Goal: Information Seeking & Learning: Learn about a topic

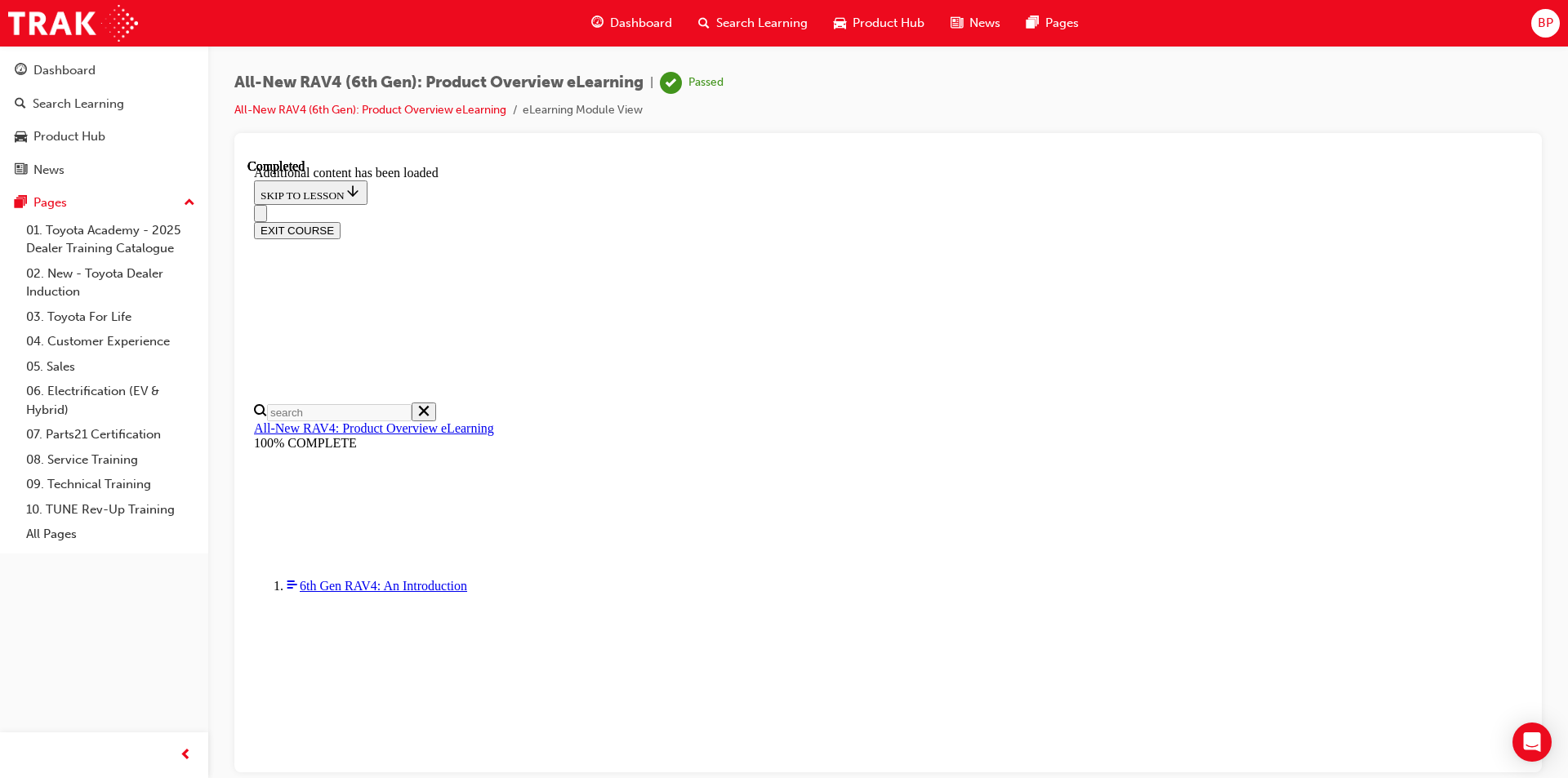
scroll to position [956, 0]
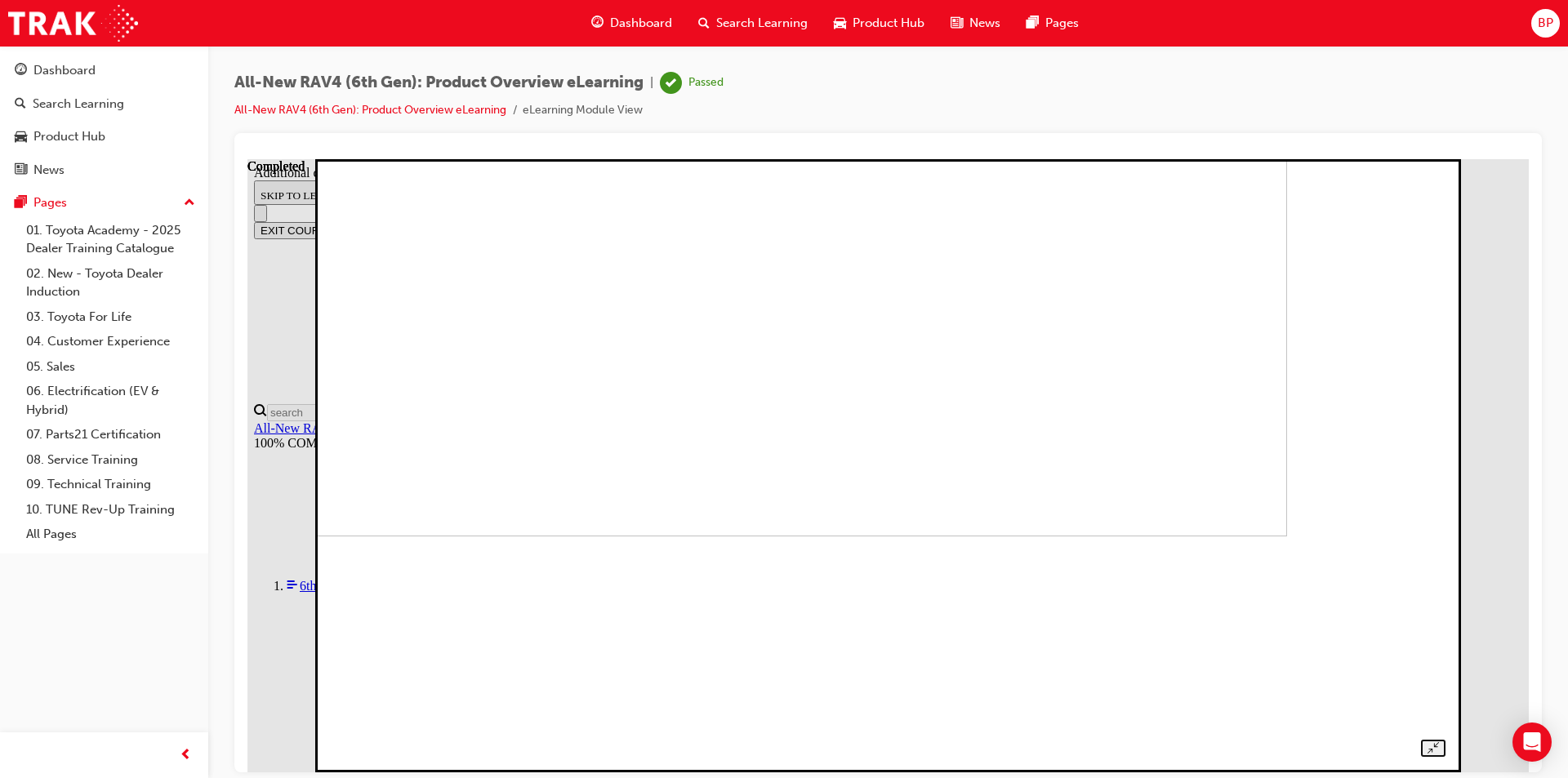
click at [1445, 218] on div at bounding box center [888, 447] width 1114 height 618
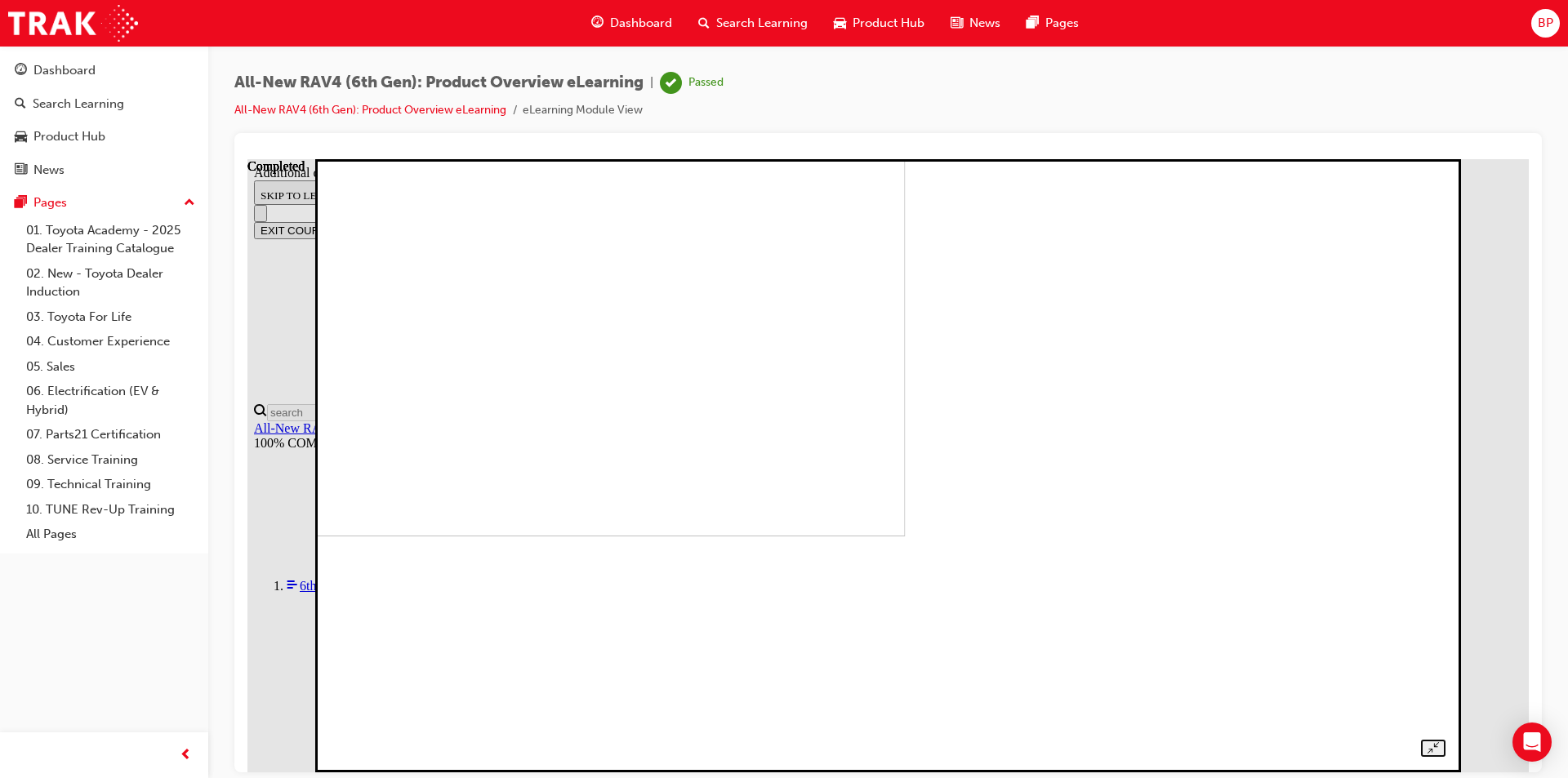
click at [331, 408] on div at bounding box center [888, 447] width 1114 height 618
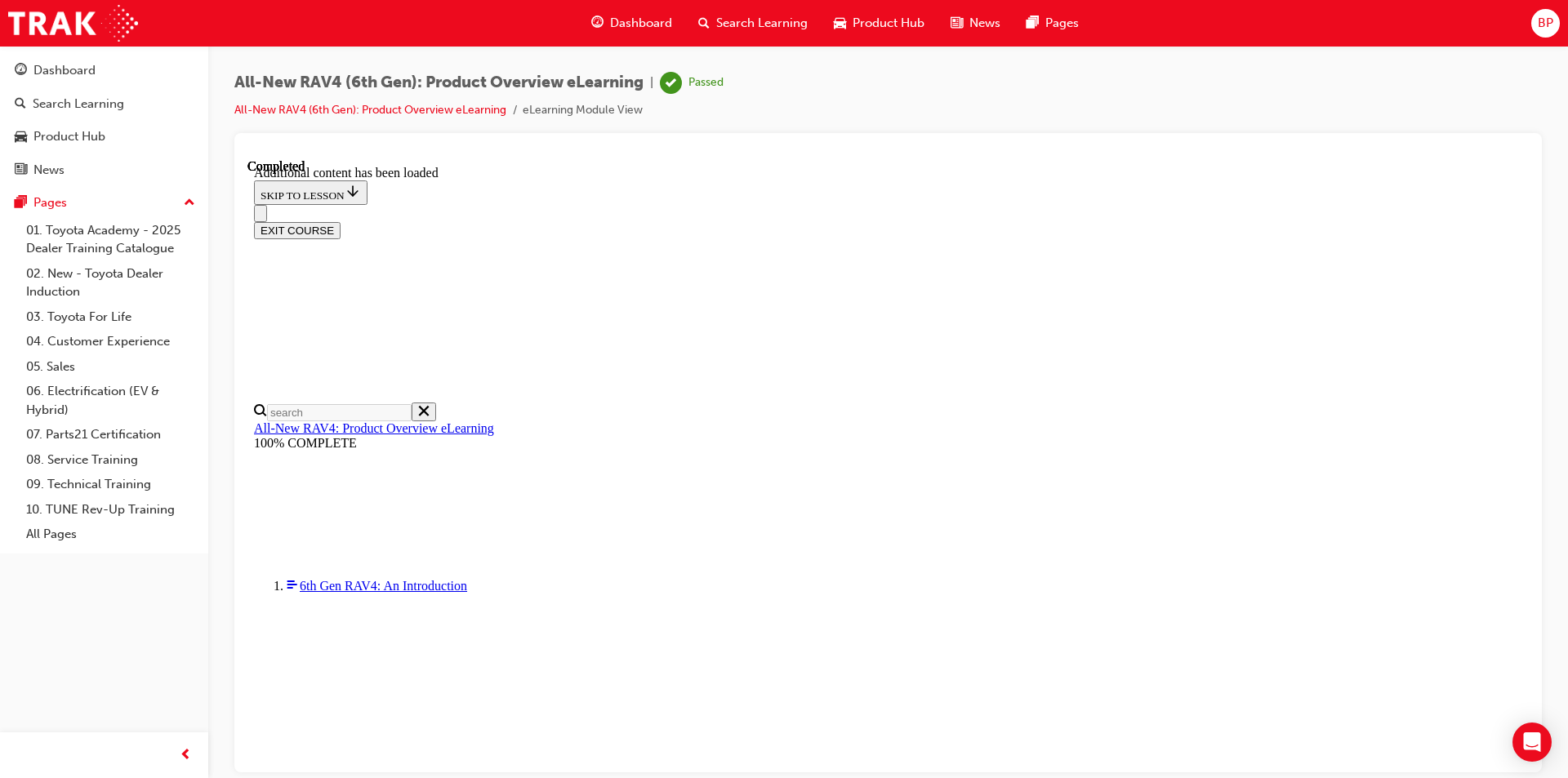
scroll to position [815, 0]
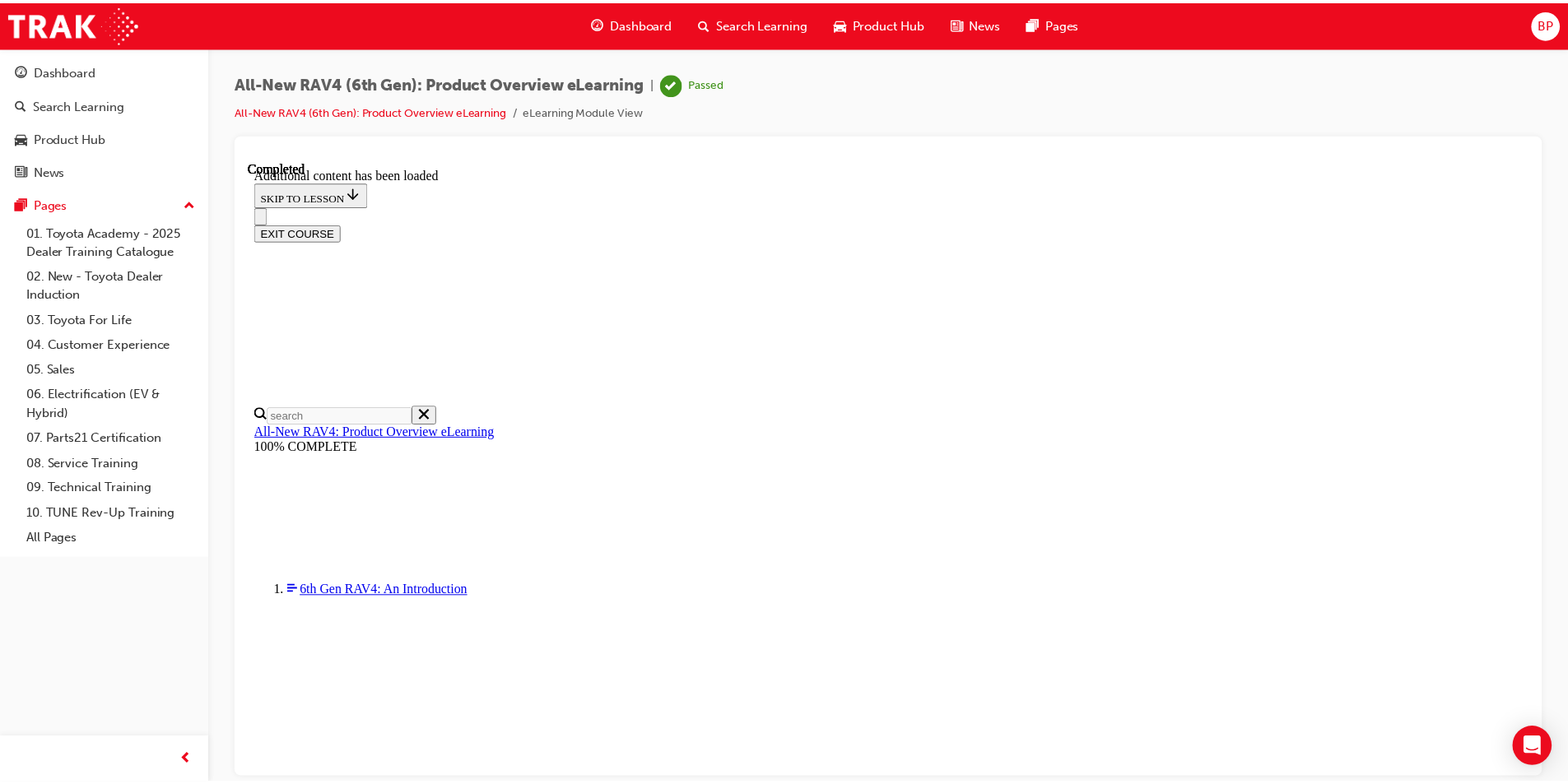
scroll to position [656, 0]
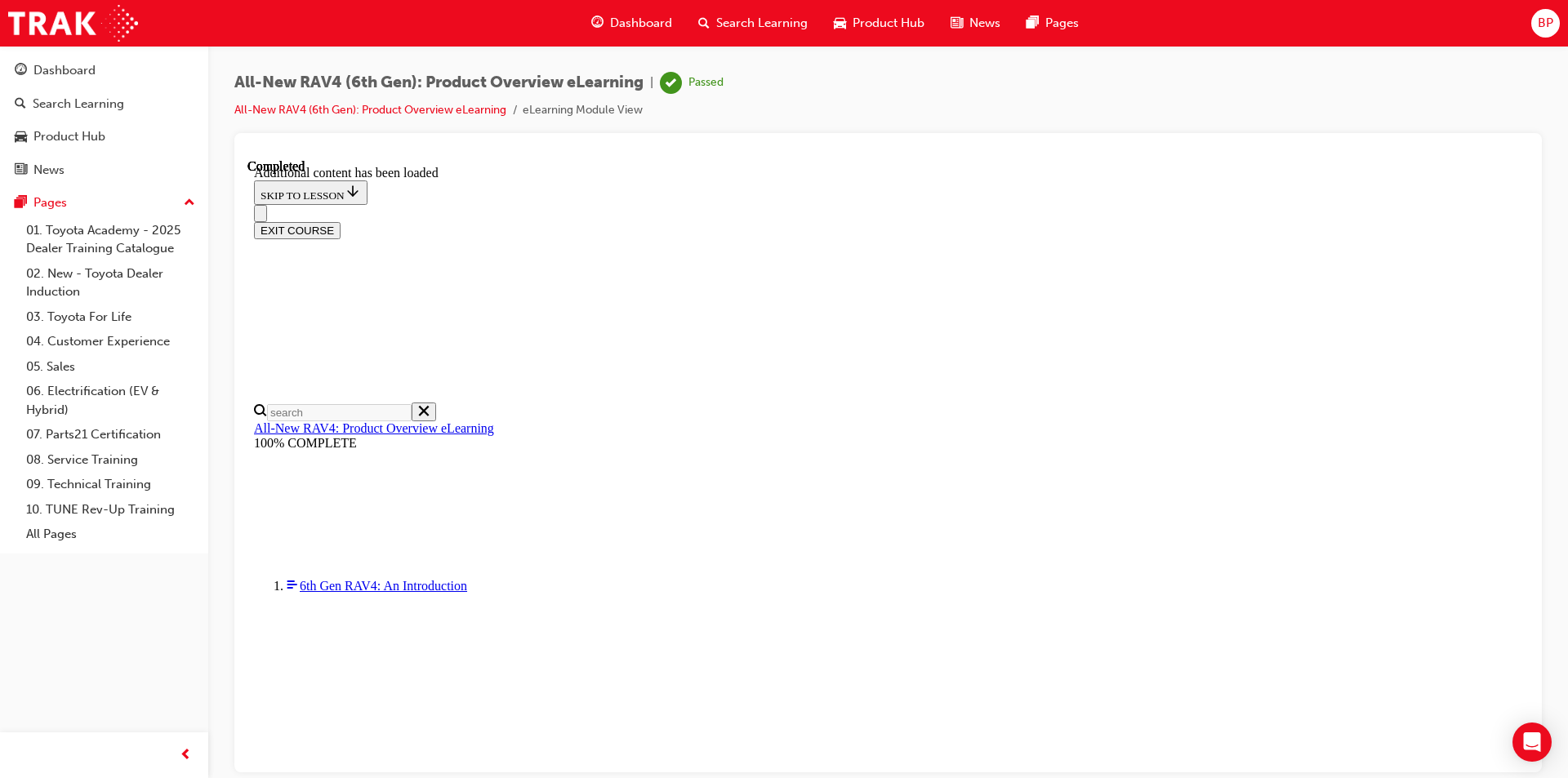
click at [72, 52] on button "Dashboard Search Learning Product Hub News Pages" at bounding box center [103, 119] width 195 height 136
click at [615, 27] on span "Dashboard" at bounding box center [641, 22] width 62 height 19
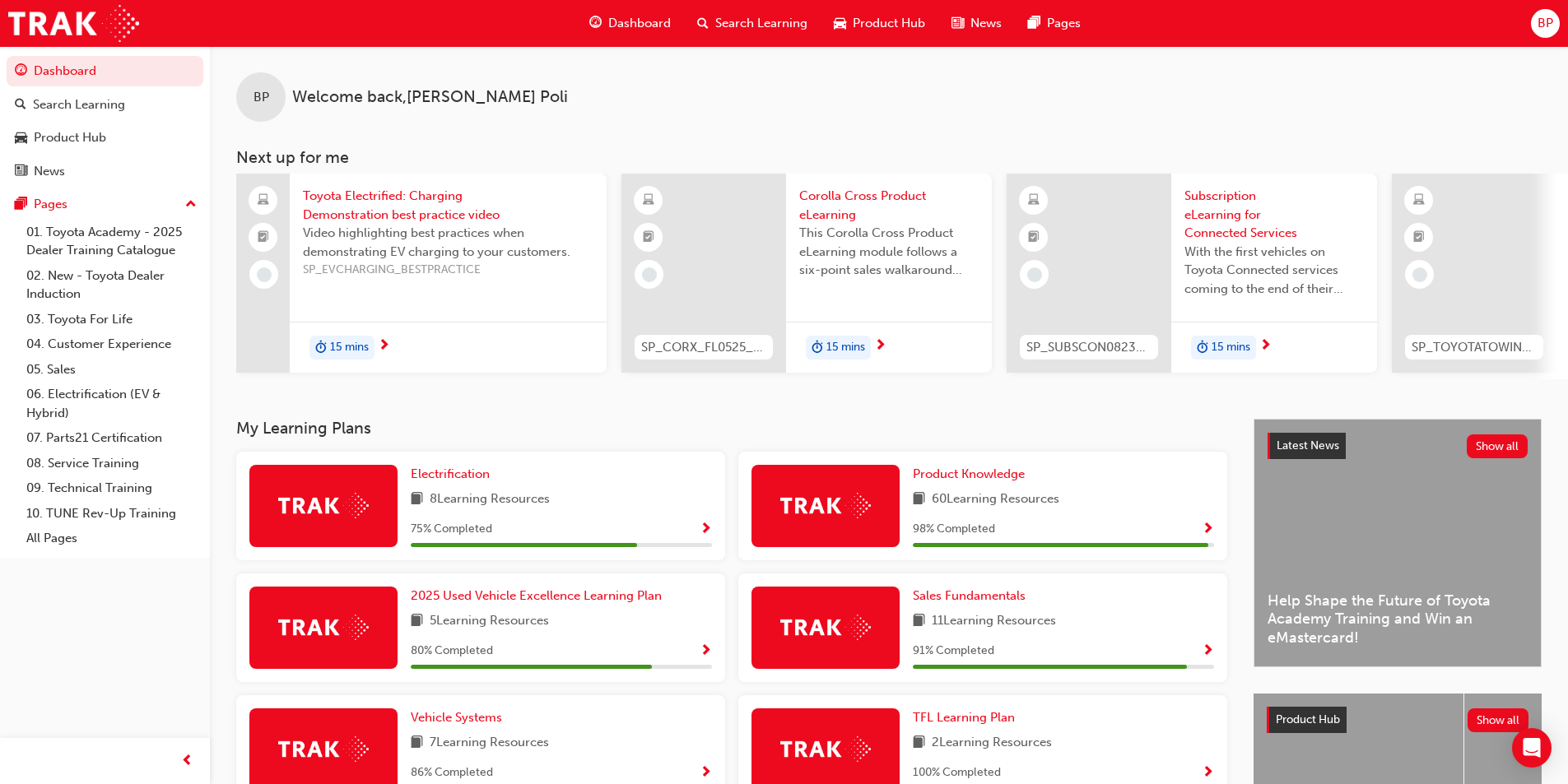
click at [893, 30] on span "Product Hub" at bounding box center [889, 23] width 72 height 19
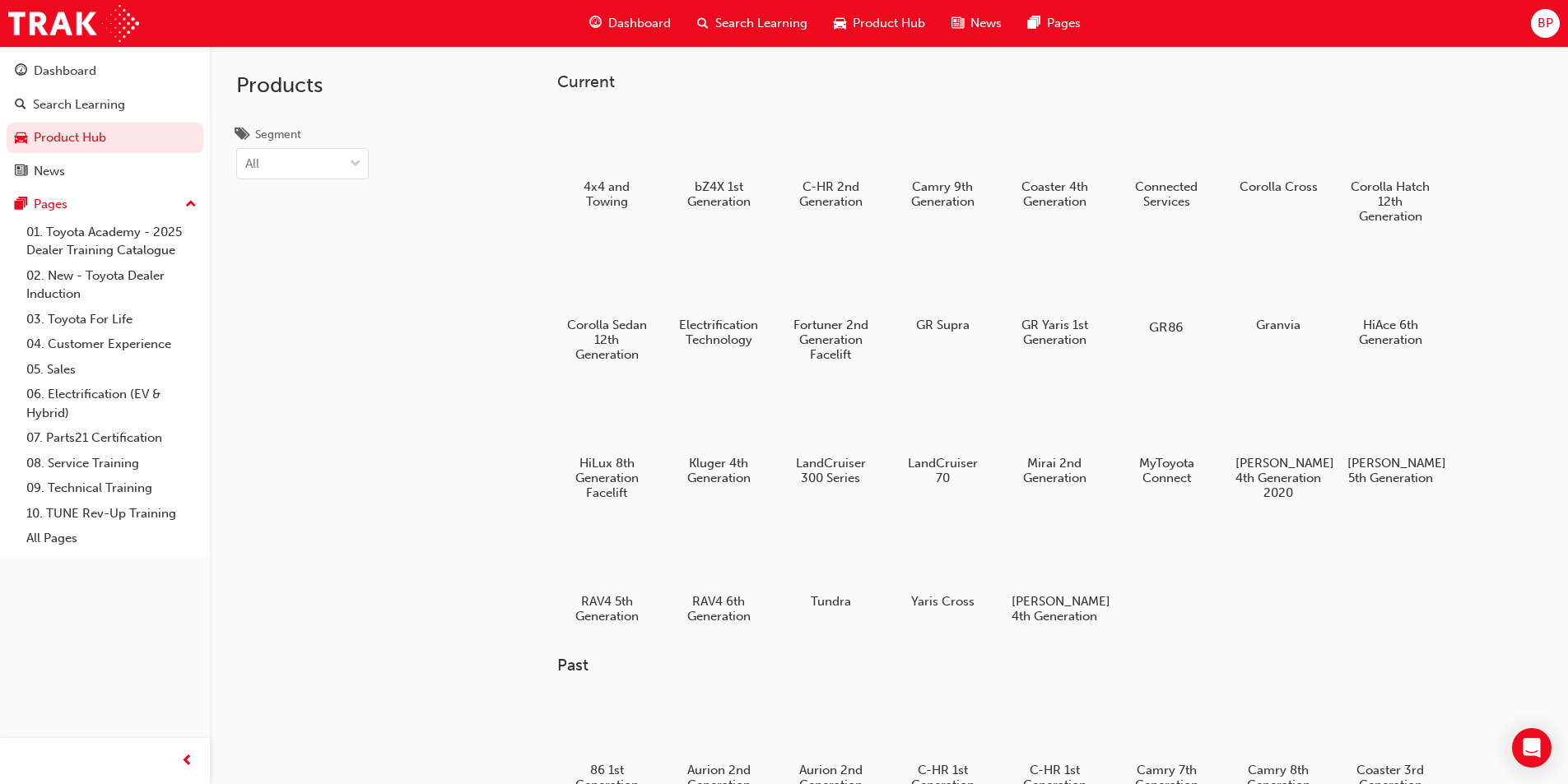
click at [1162, 278] on div at bounding box center [1165, 280] width 91 height 66
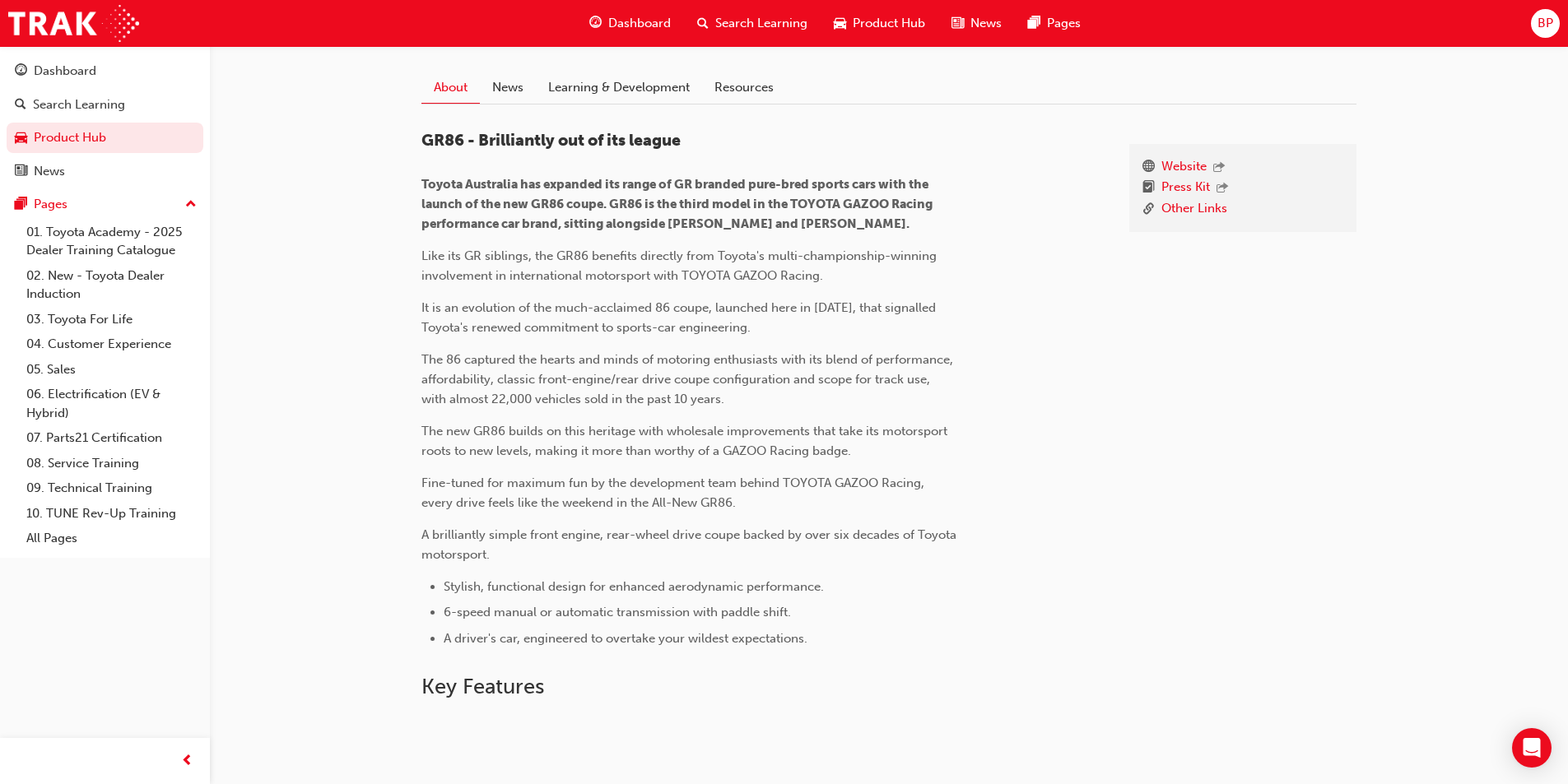
scroll to position [247, 0]
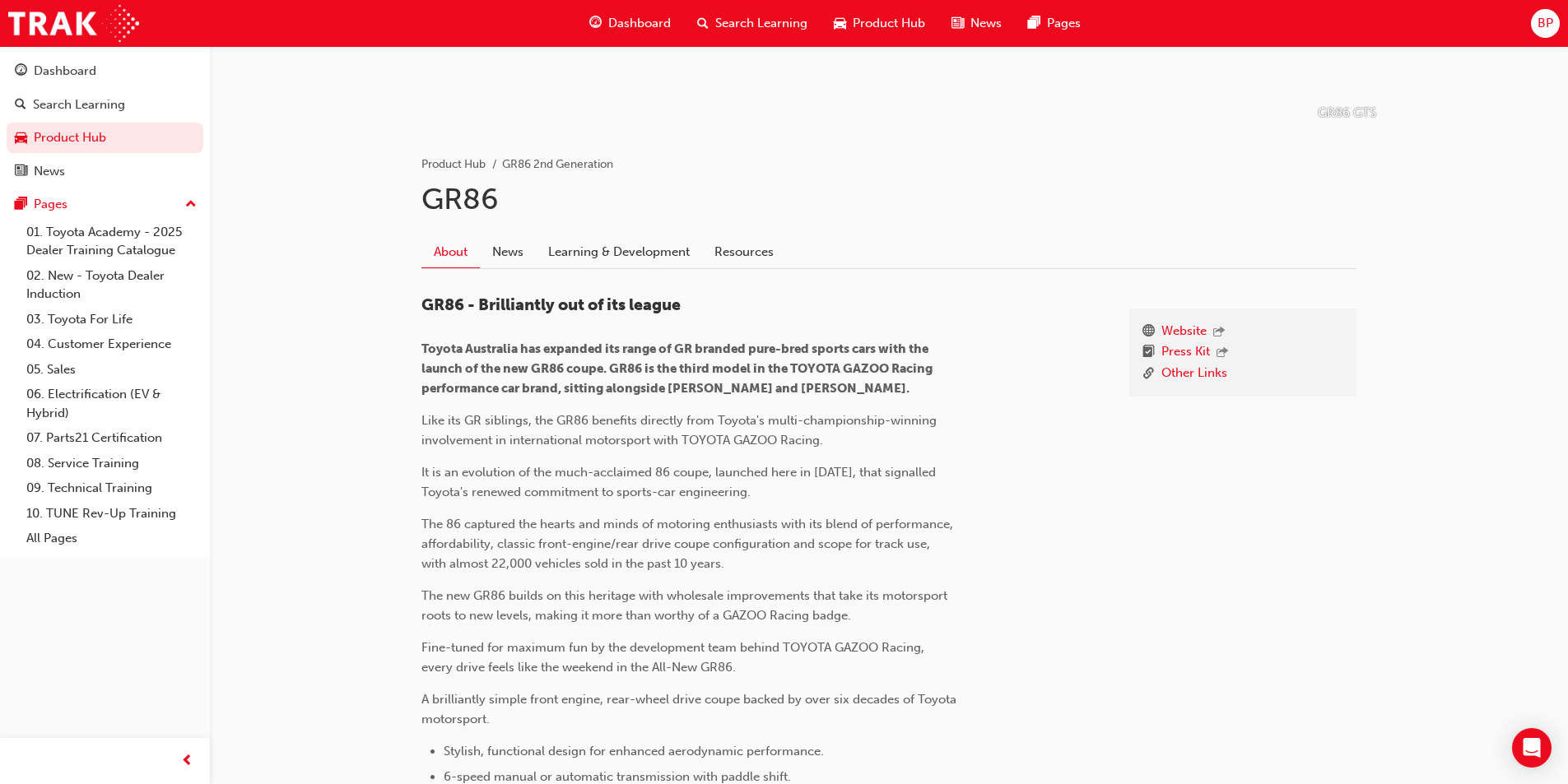
click at [588, 235] on div "About News Learning & Development Resources" at bounding box center [888, 245] width 935 height 46
click at [589, 249] on link "Learning & Development" at bounding box center [619, 252] width 167 height 32
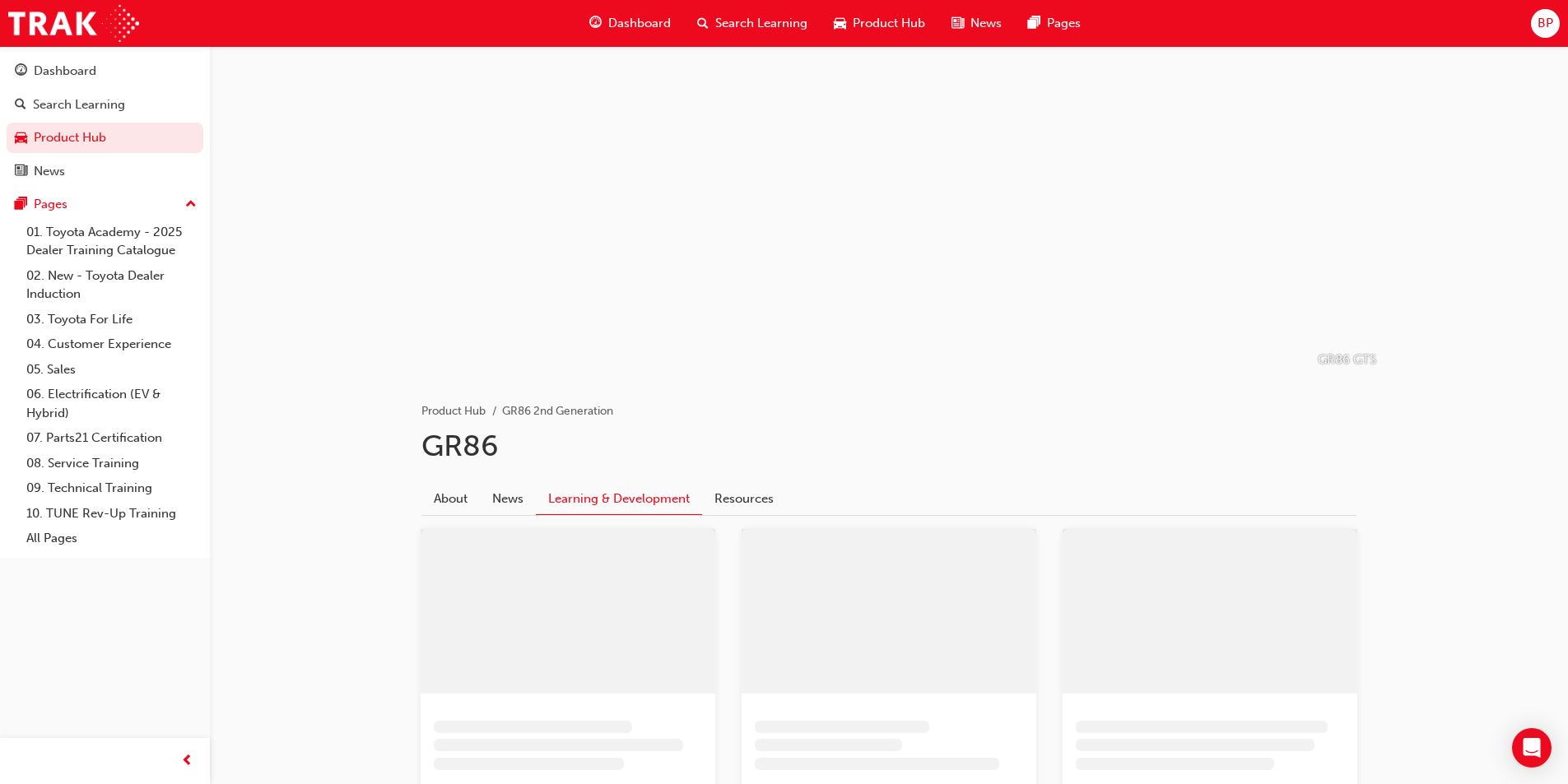
scroll to position [295, 0]
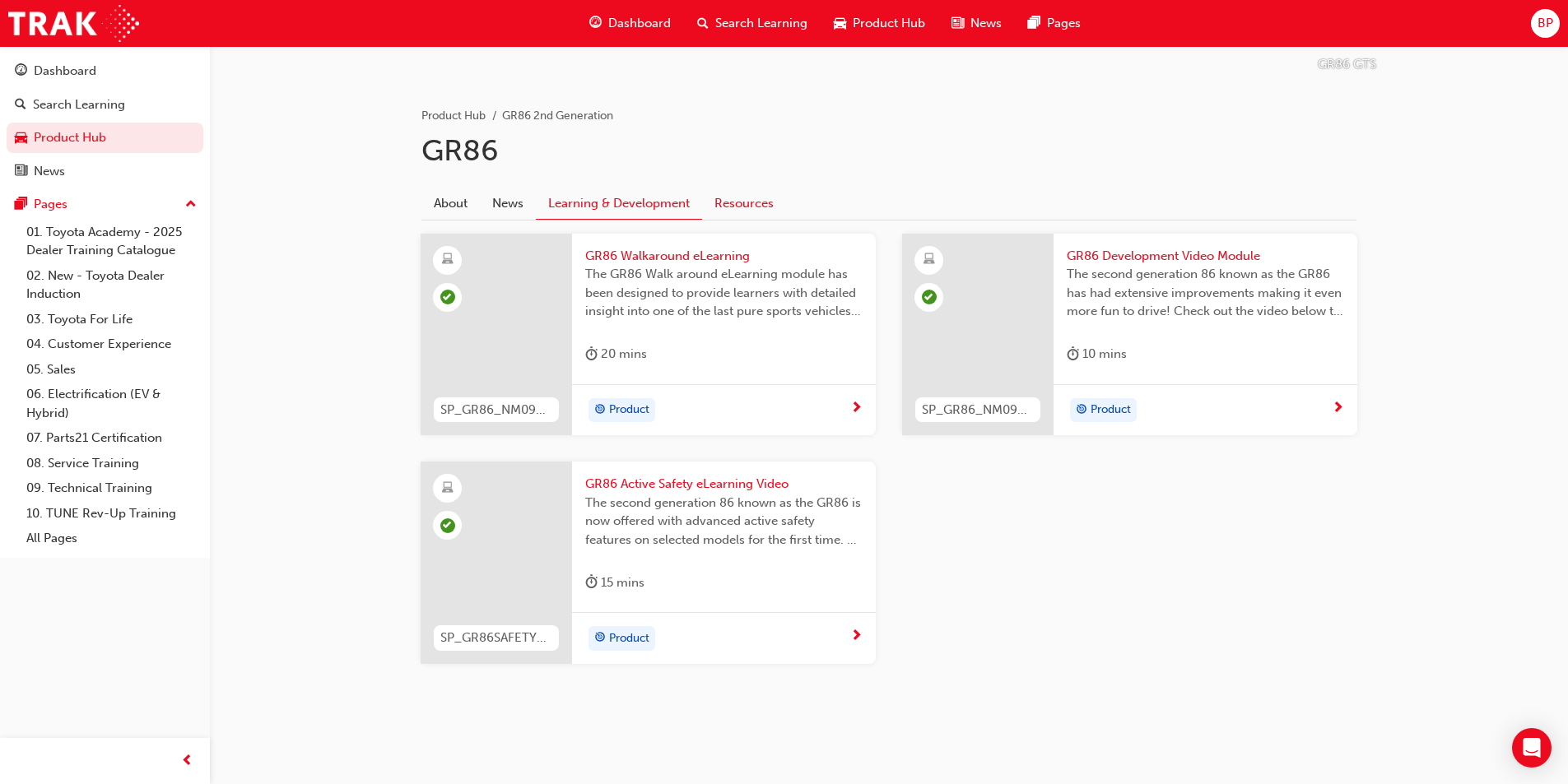
click at [760, 208] on link "Resources" at bounding box center [743, 203] width 84 height 32
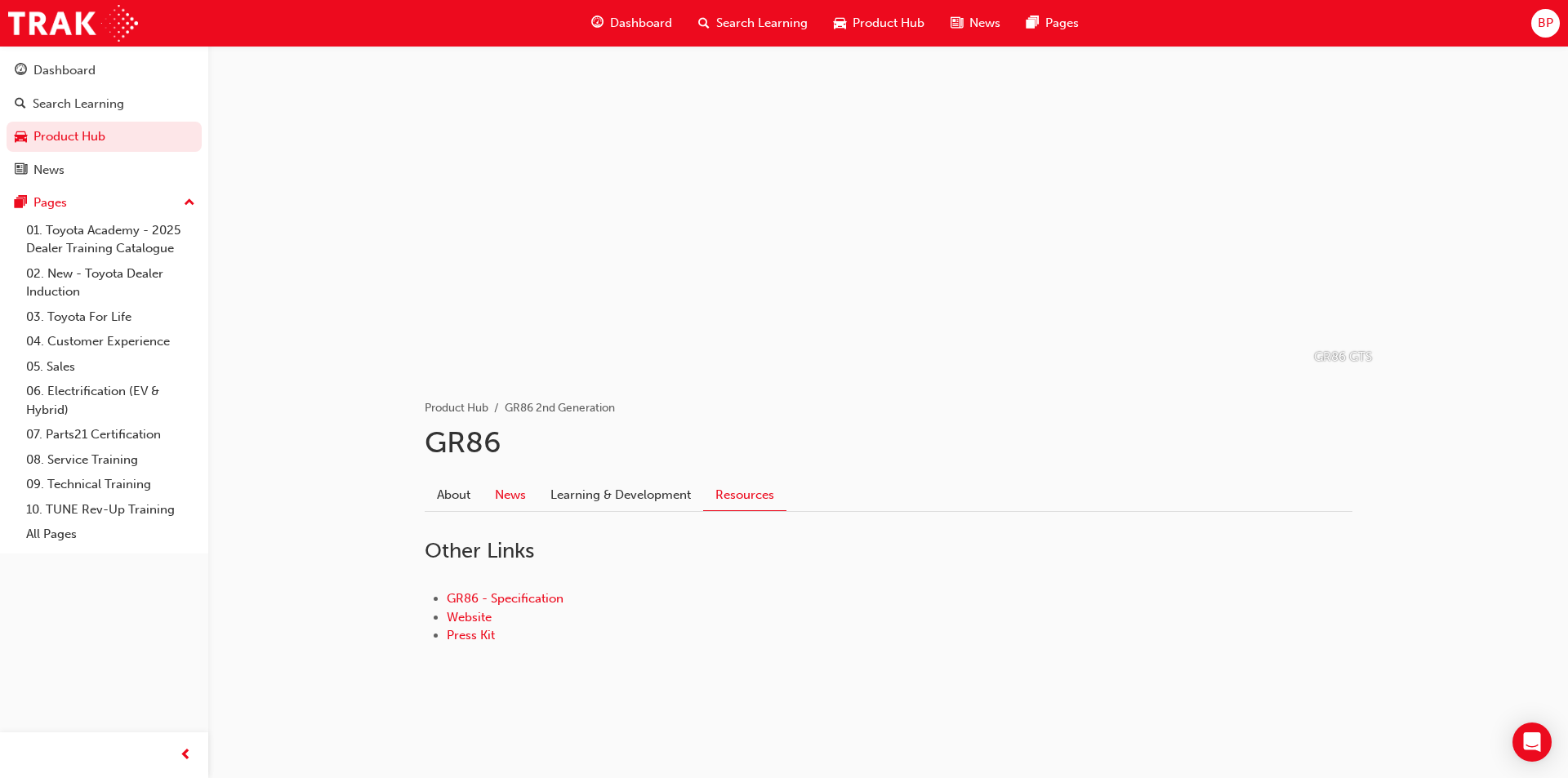
click at [509, 493] on link "News" at bounding box center [510, 495] width 56 height 31
click at [439, 507] on link "About" at bounding box center [454, 495] width 58 height 31
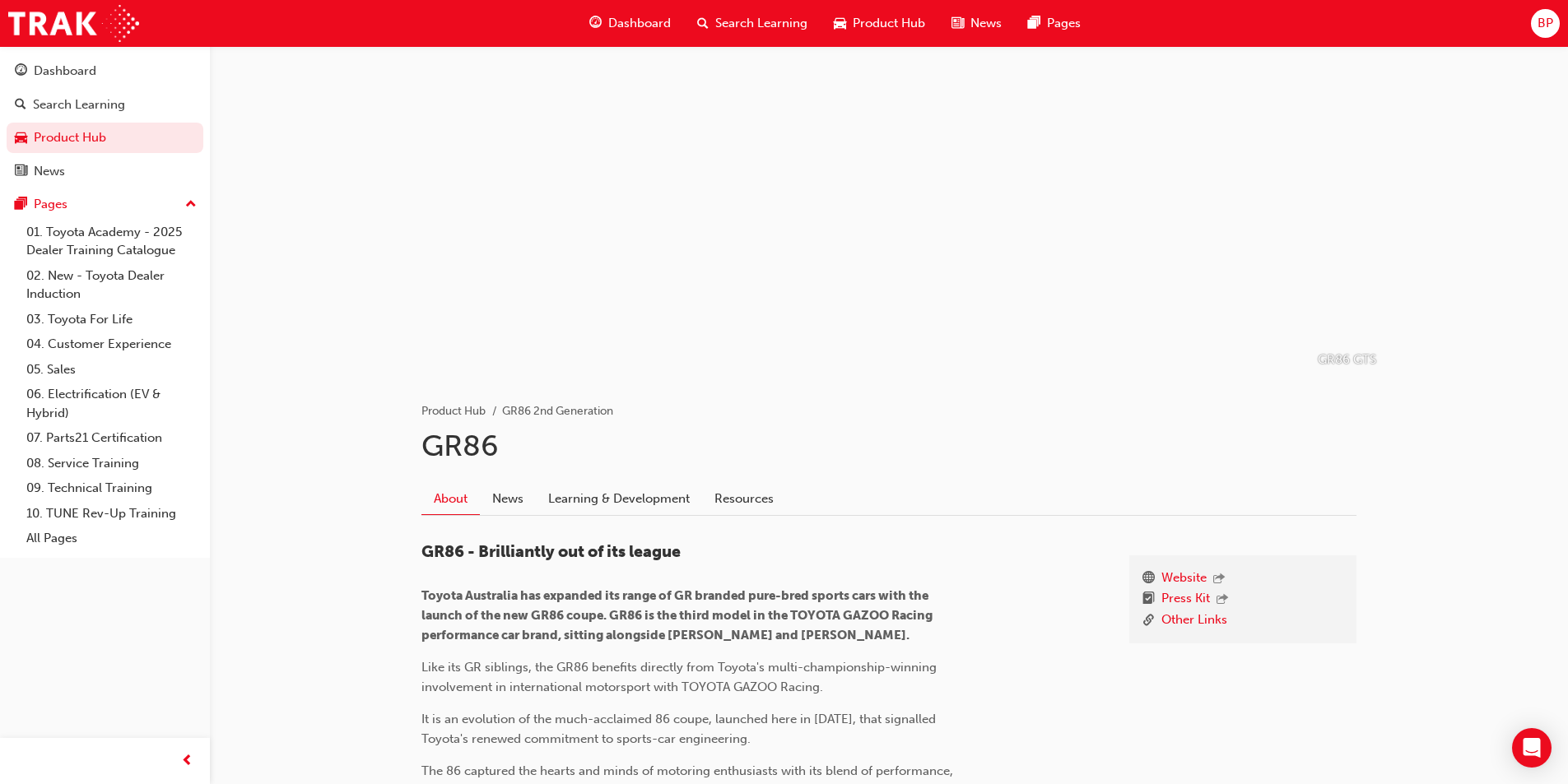
click at [856, 30] on span "Product Hub" at bounding box center [889, 23] width 72 height 19
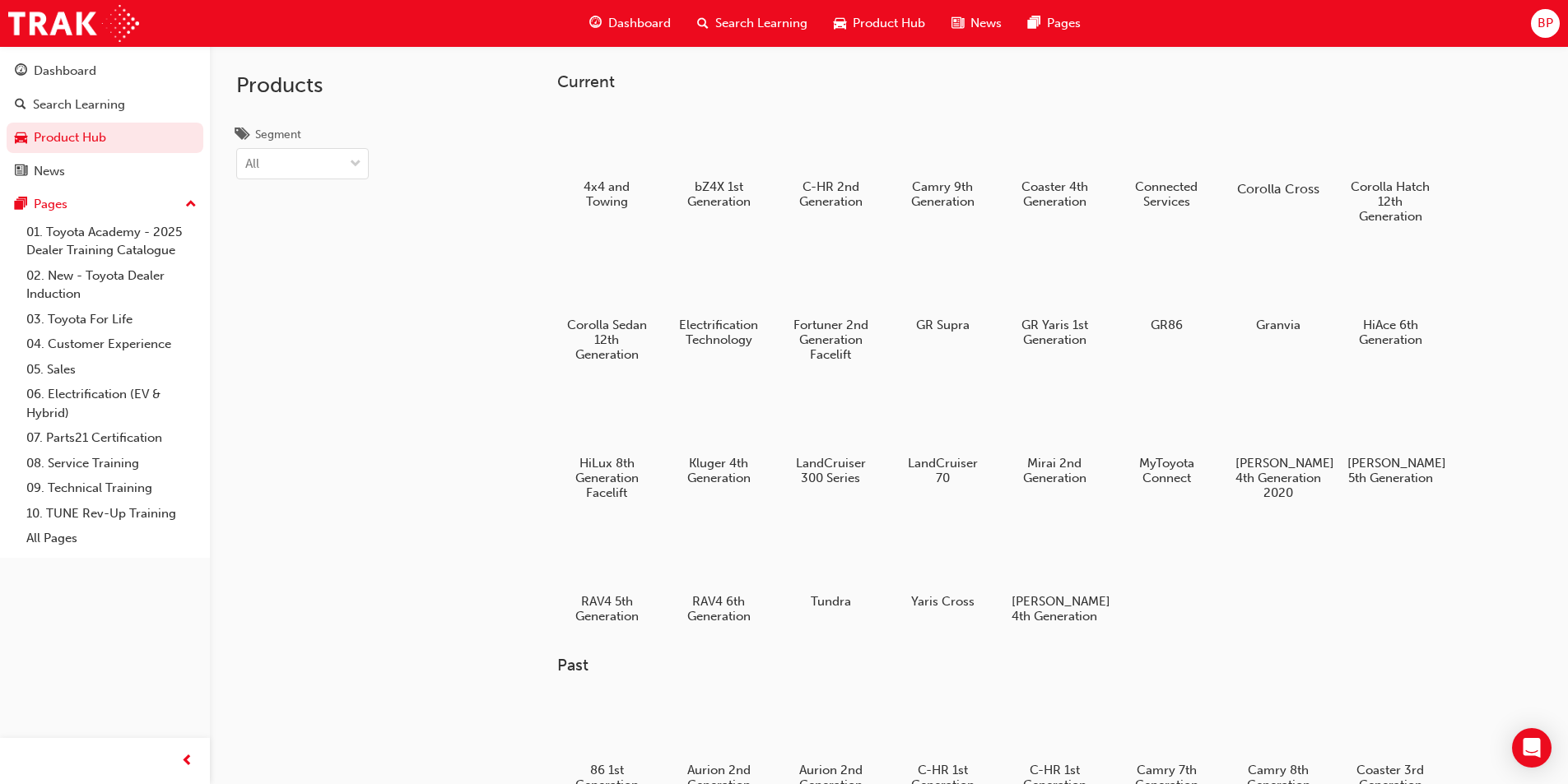
click at [1267, 149] on div at bounding box center [1277, 141] width 91 height 66
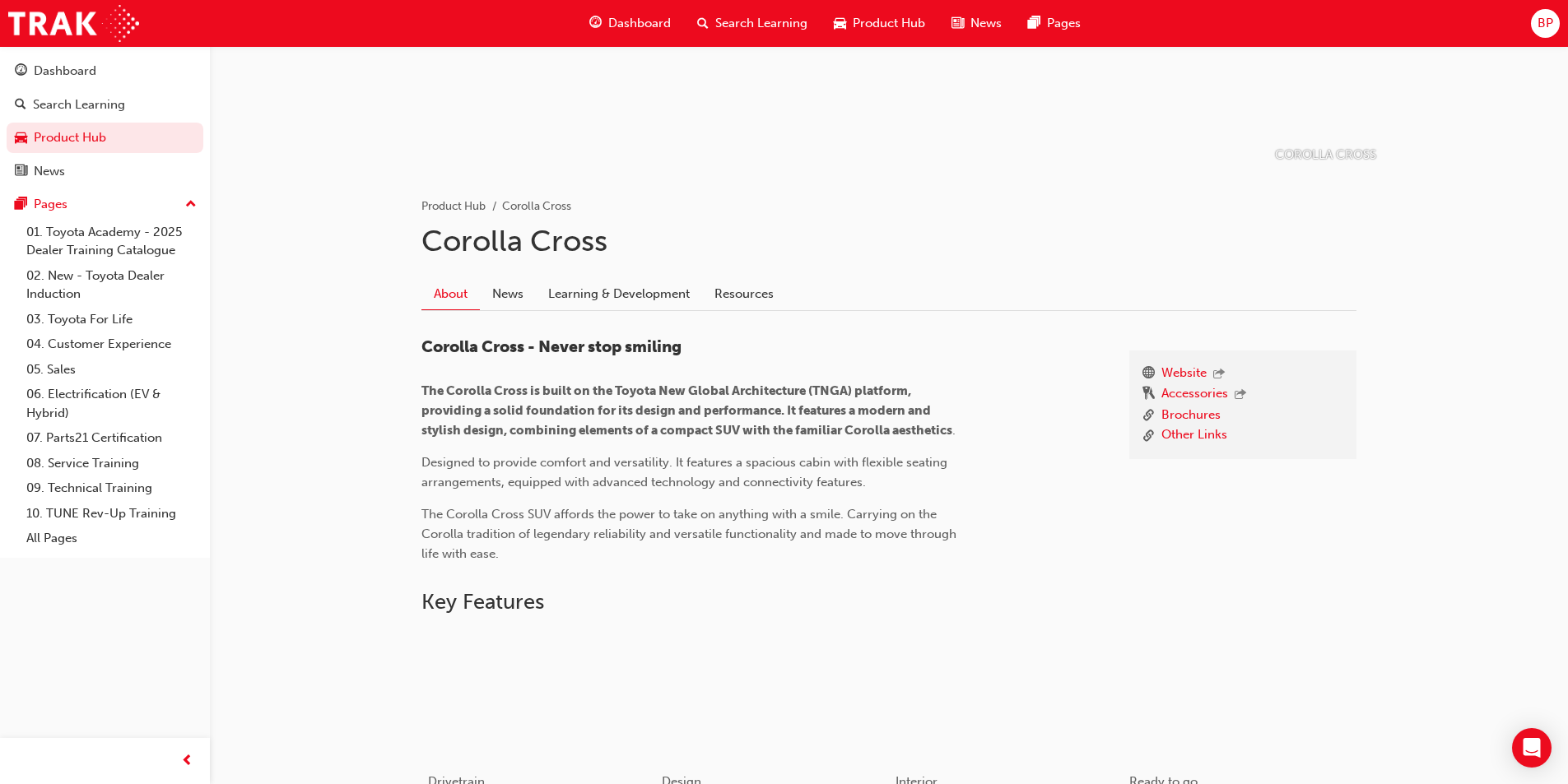
scroll to position [41, 0]
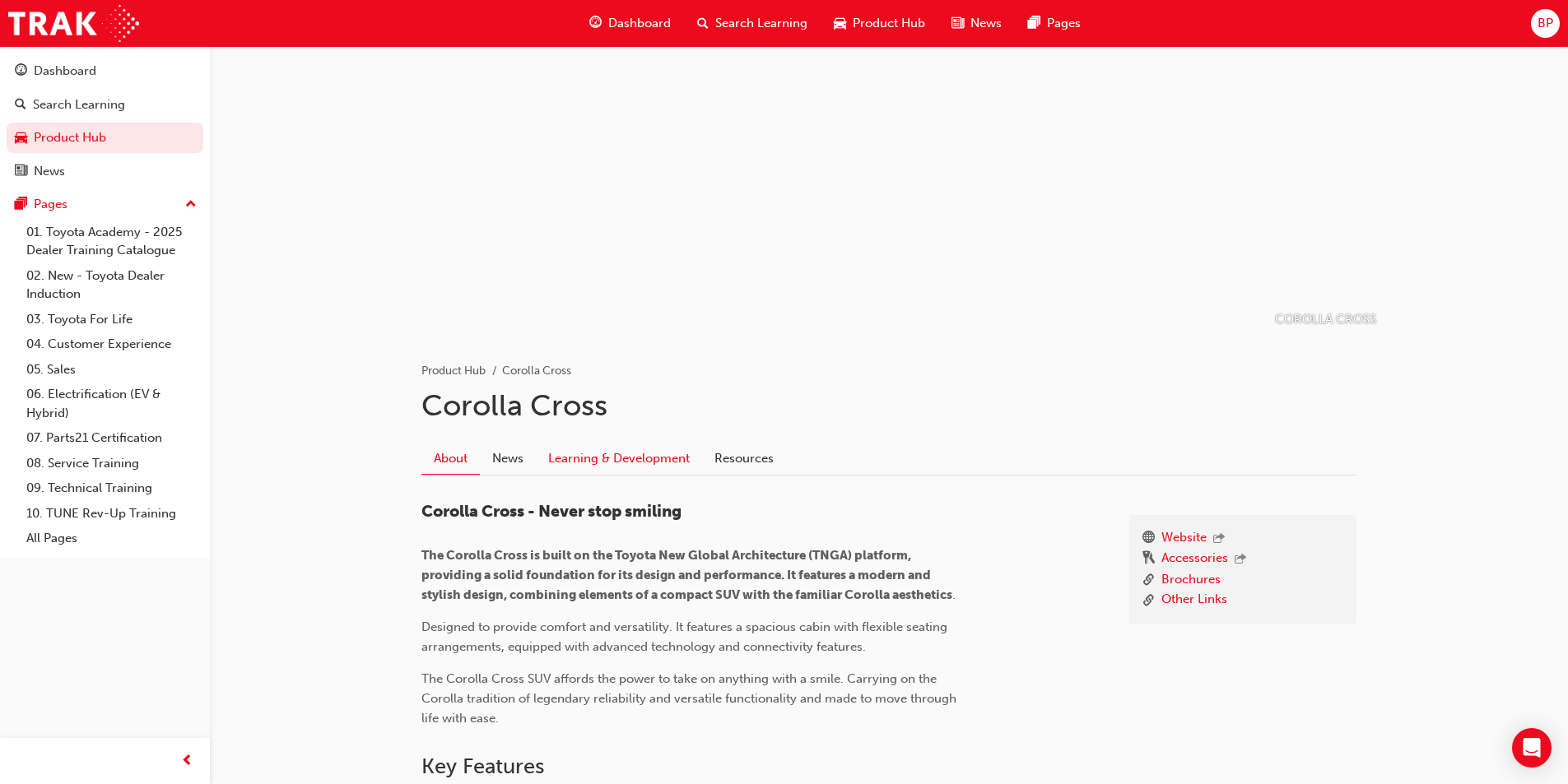
click at [577, 461] on link "Learning & Development" at bounding box center [619, 458] width 167 height 32
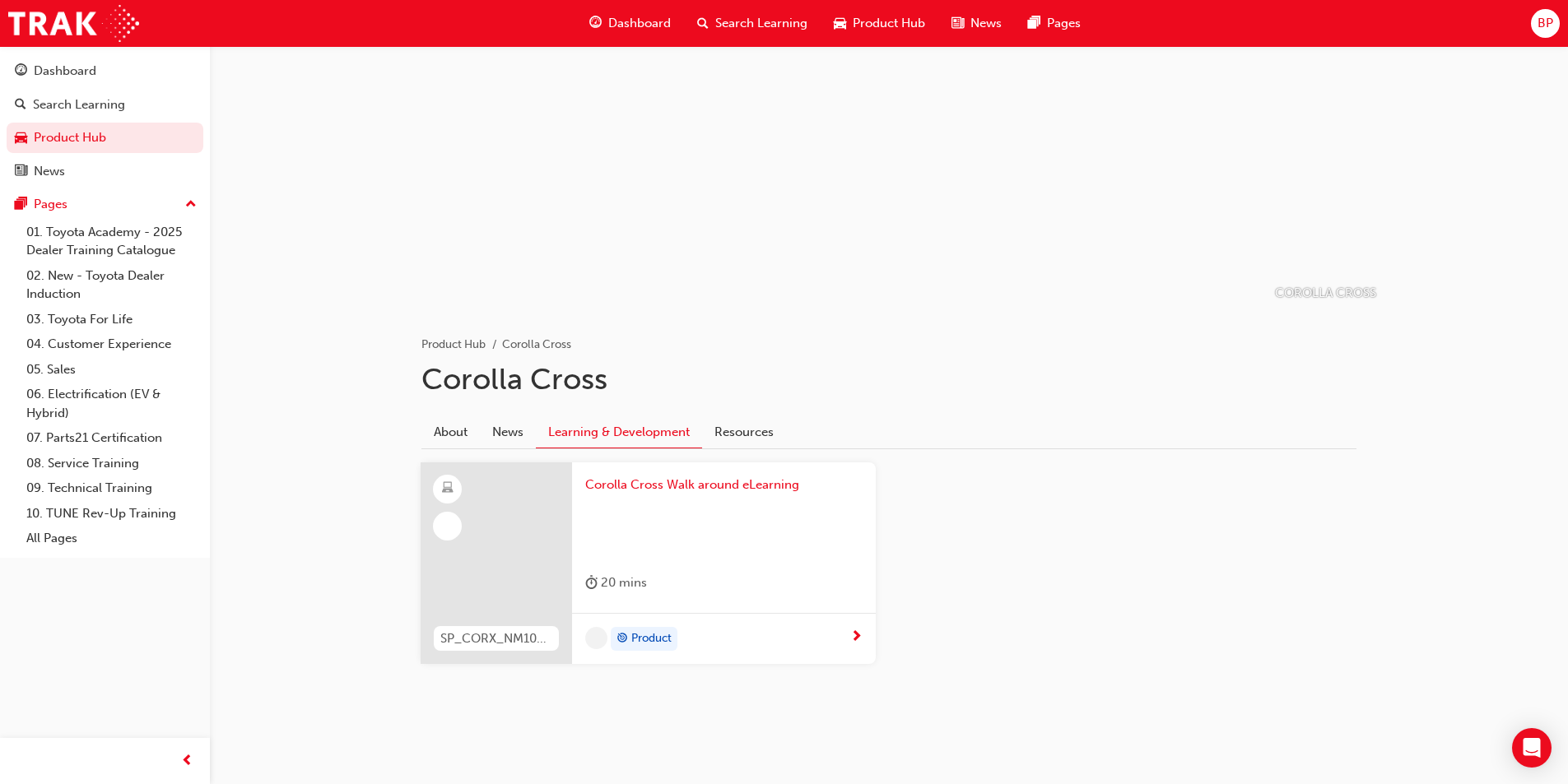
scroll to position [67, 0]
click at [501, 417] on link "News" at bounding box center [508, 432] width 56 height 32
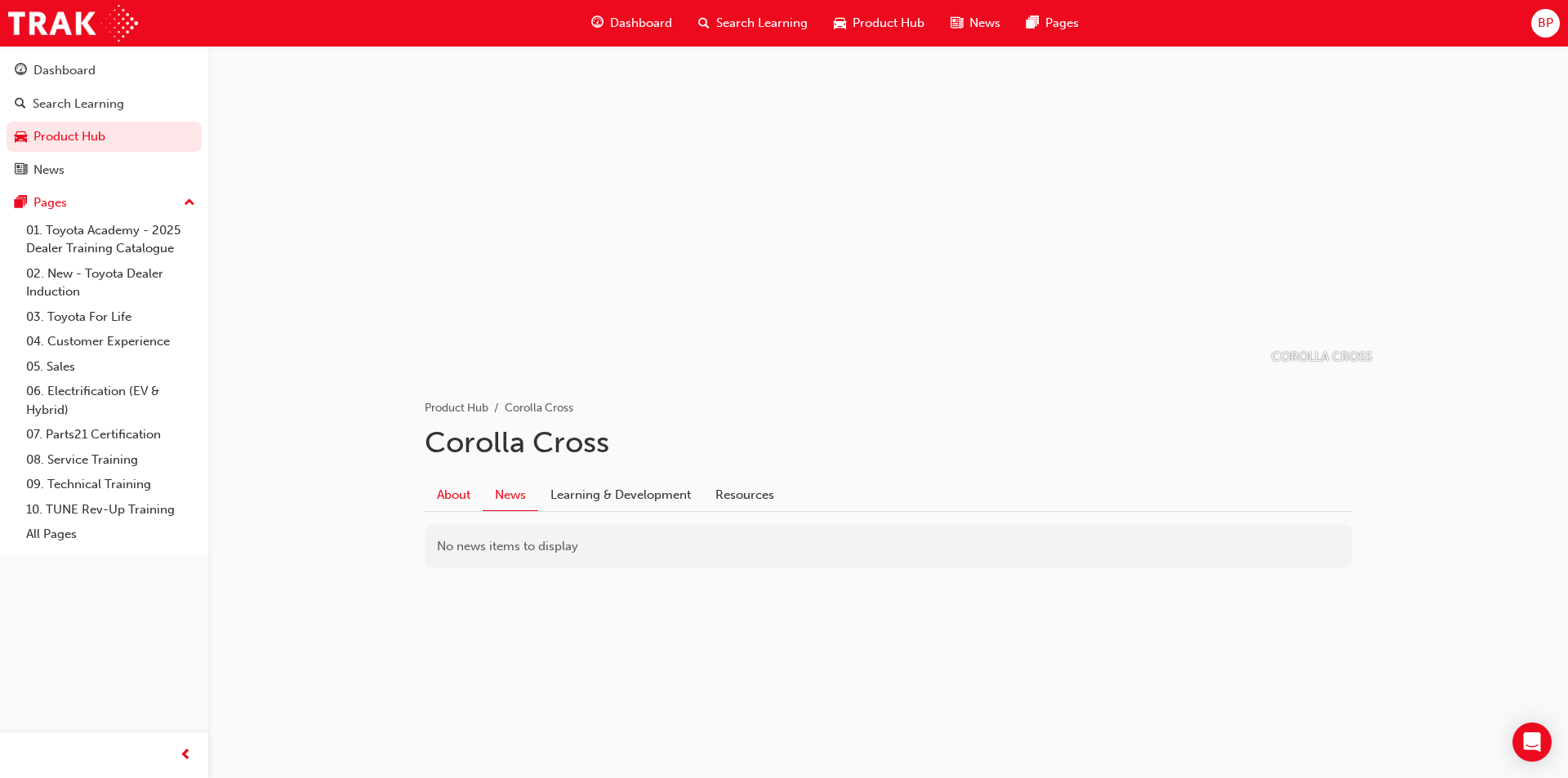
click at [442, 499] on link "About" at bounding box center [454, 495] width 58 height 31
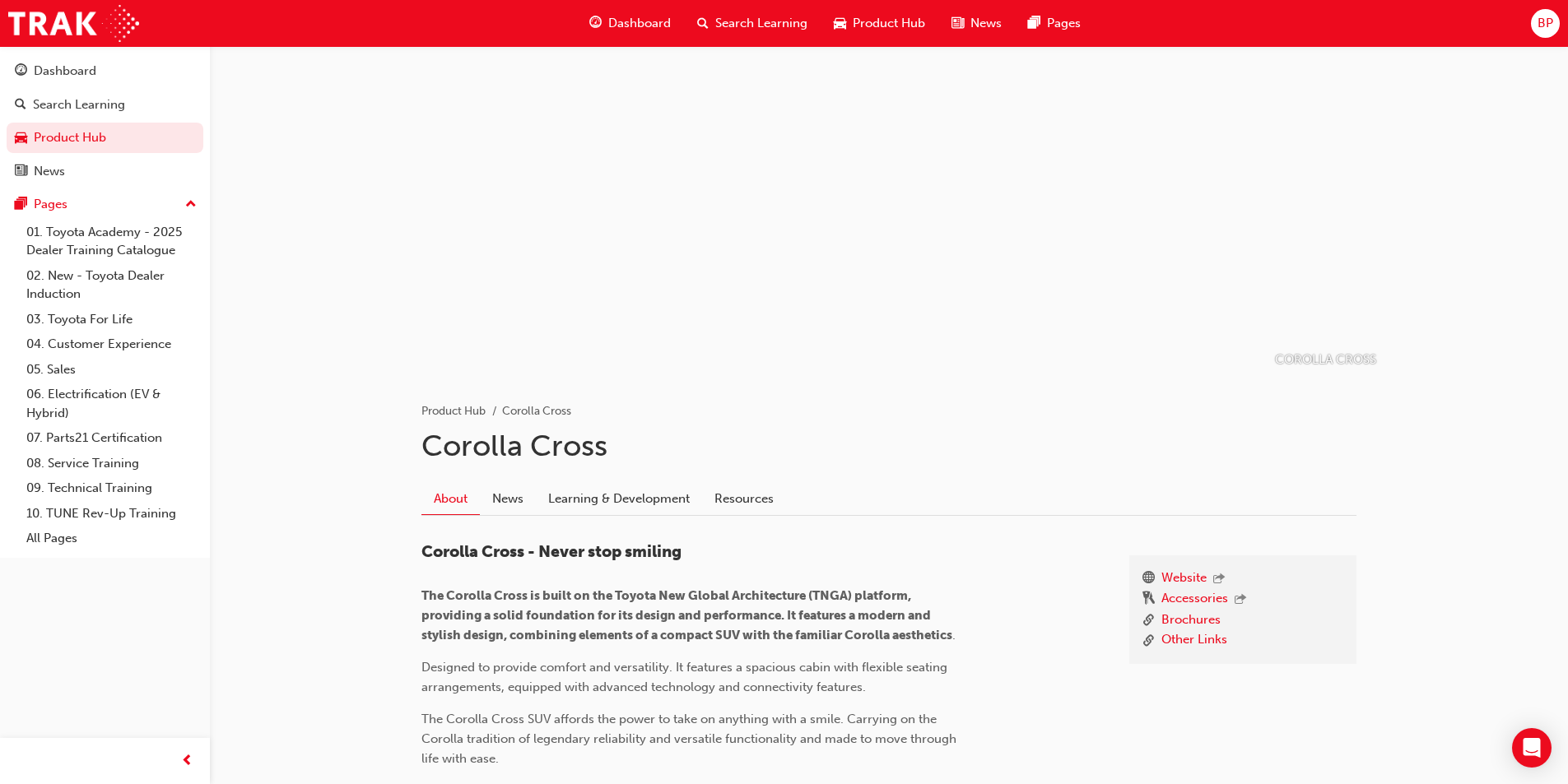
click at [882, 32] on span "Product Hub" at bounding box center [889, 23] width 72 height 19
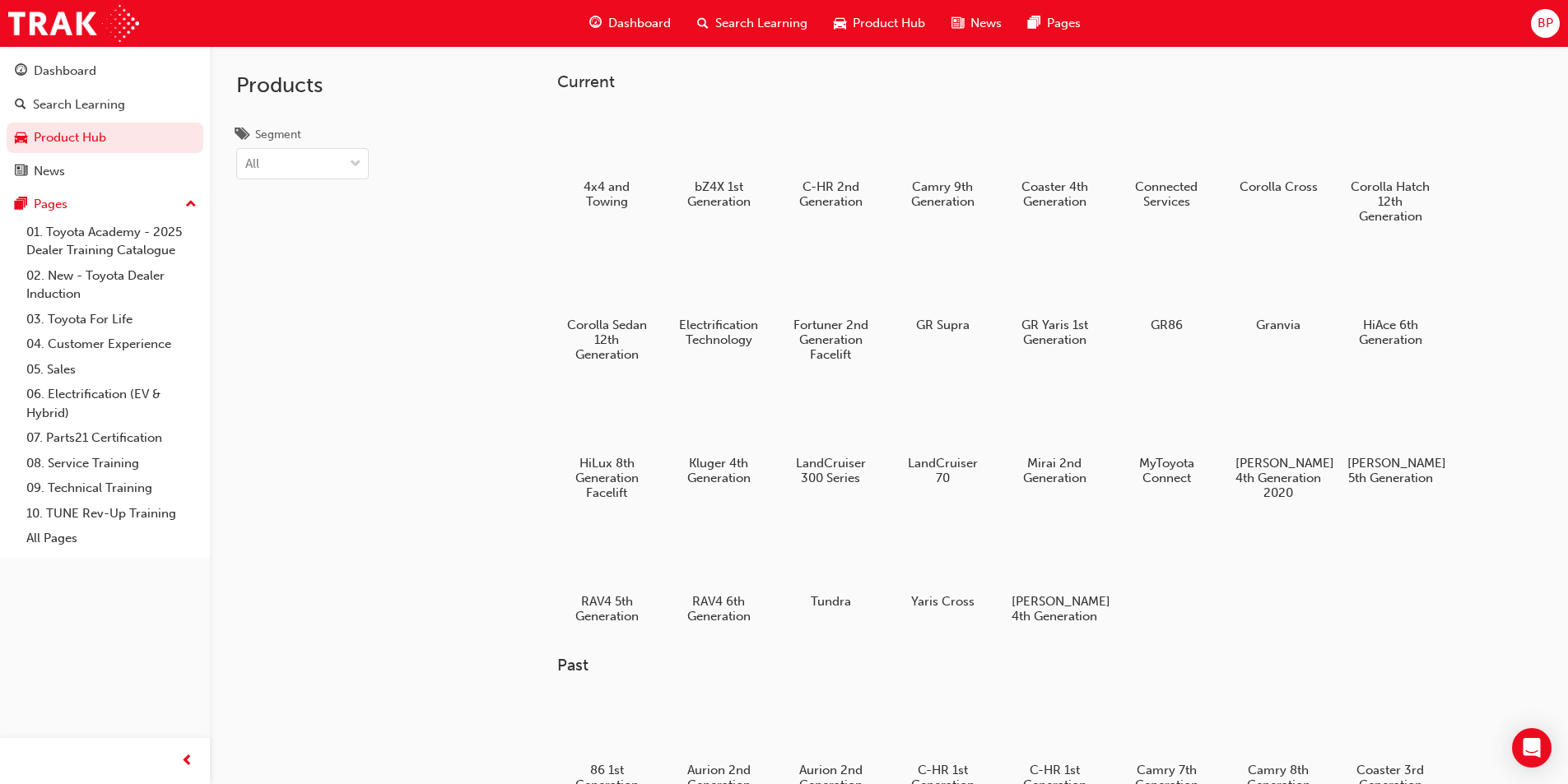
scroll to position [82, 0]
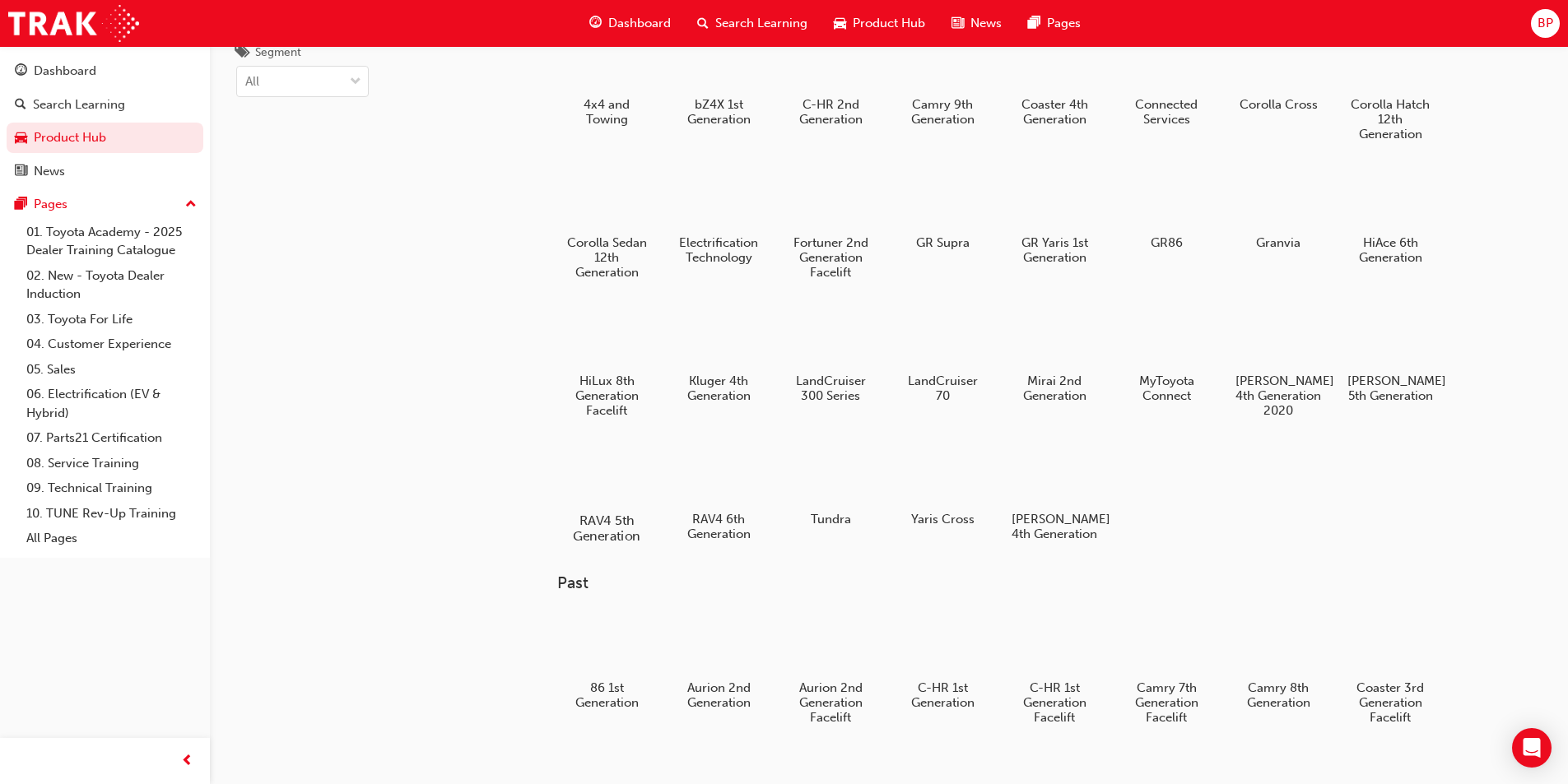
click at [607, 492] on div at bounding box center [606, 473] width 91 height 66
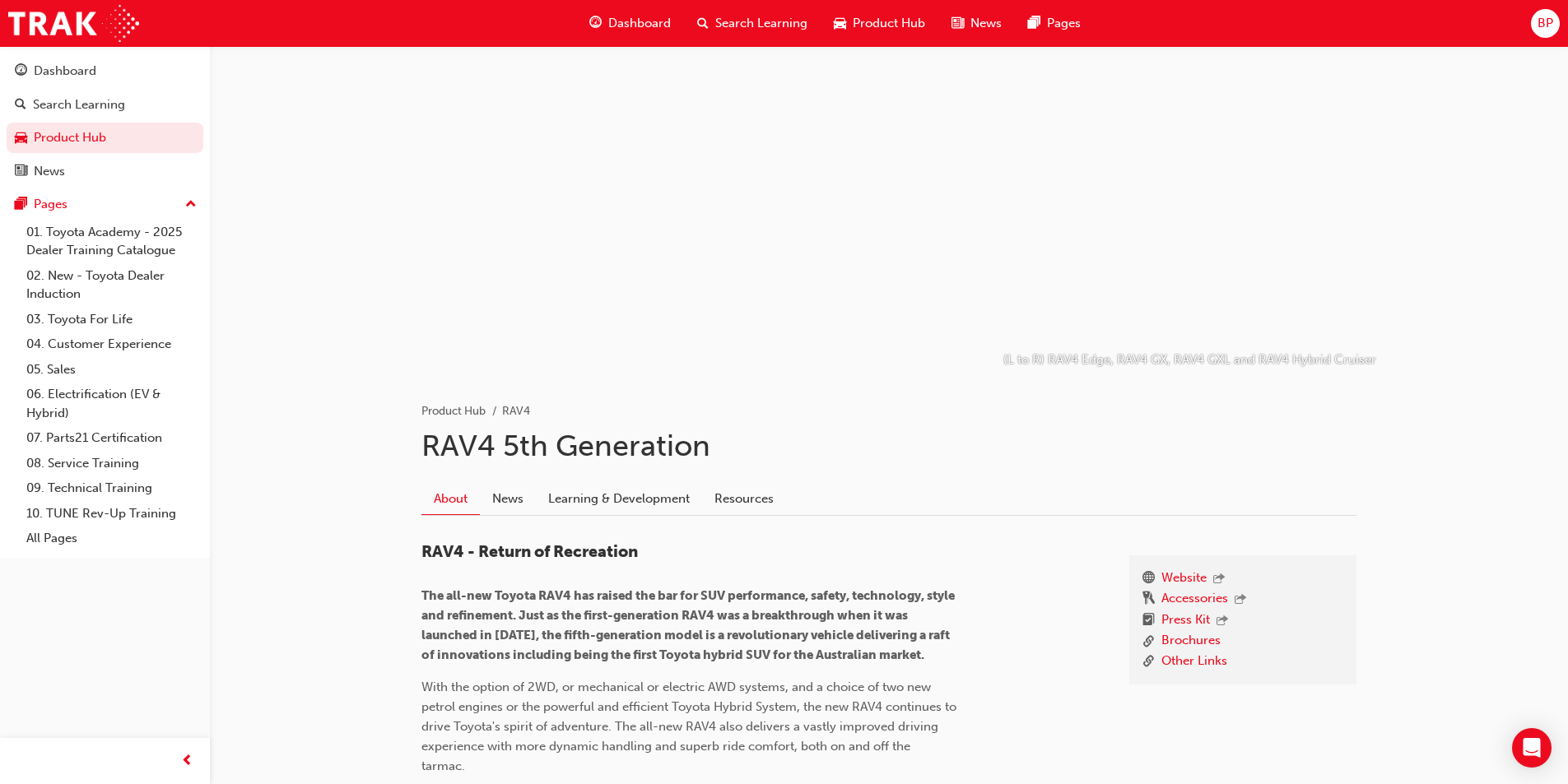
click at [608, 20] on div "Dashboard" at bounding box center [629, 23] width 108 height 33
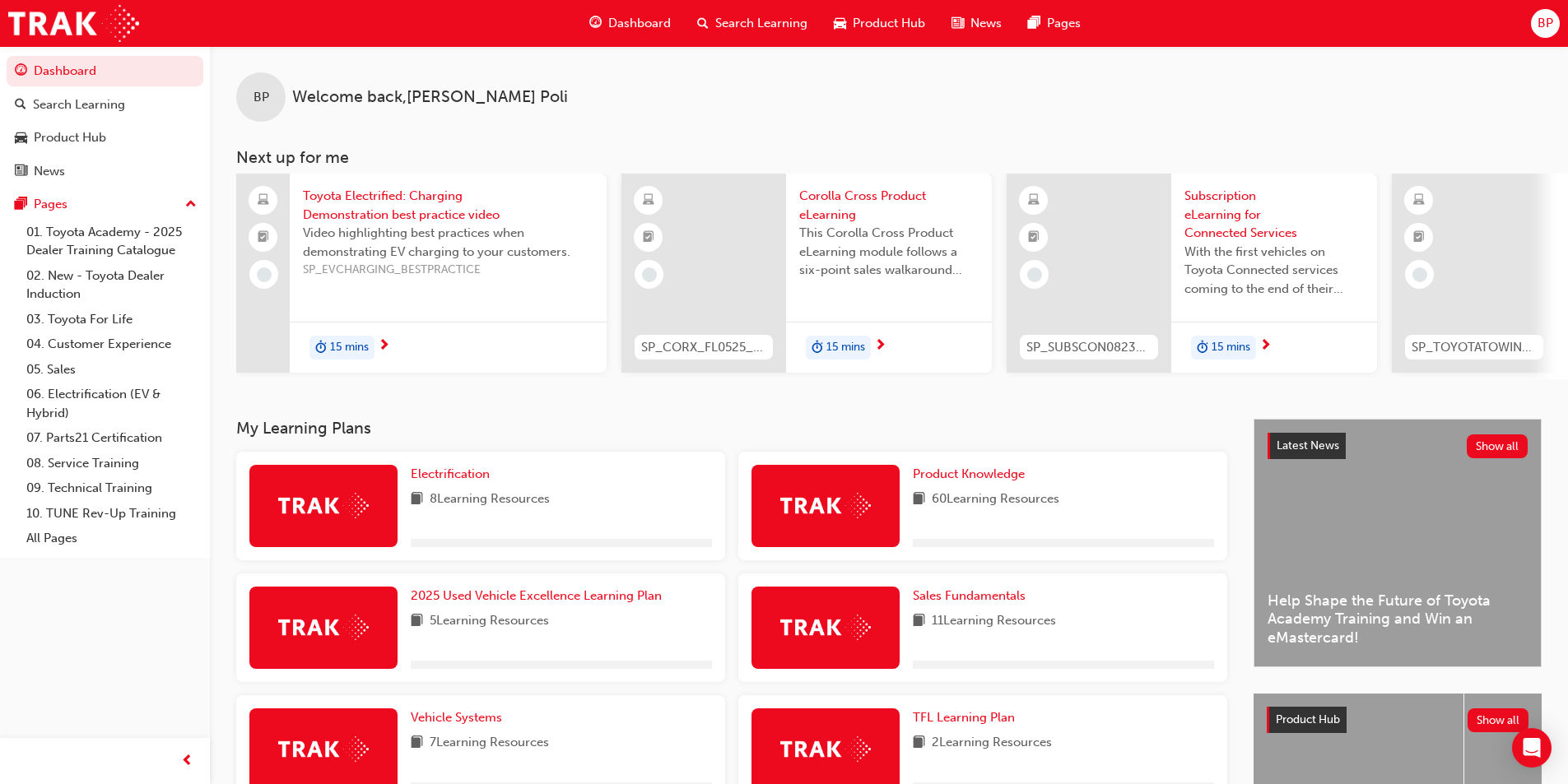
click at [855, 23] on span "Product Hub" at bounding box center [889, 23] width 72 height 19
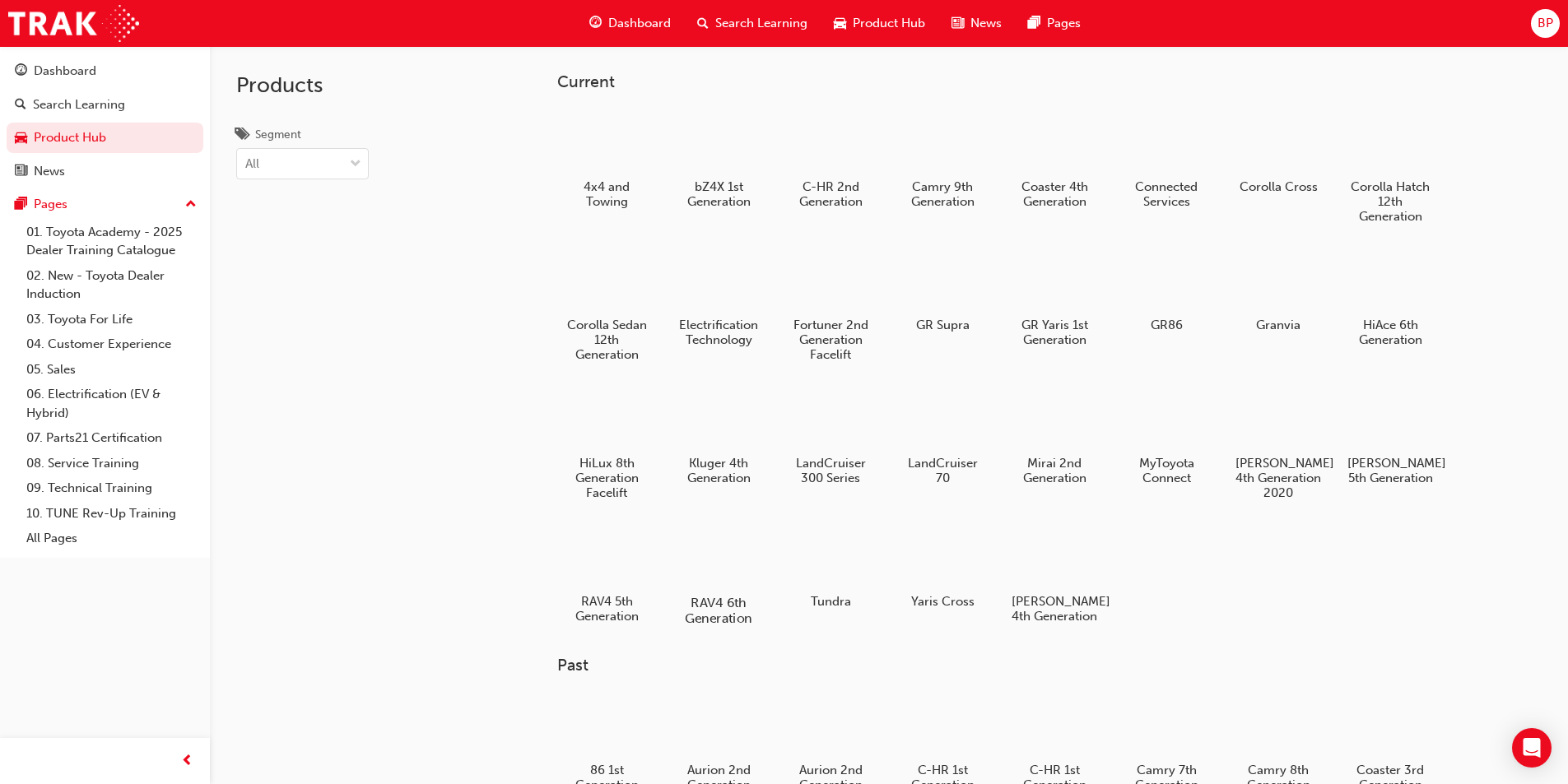
click at [745, 558] on div at bounding box center [718, 555] width 91 height 66
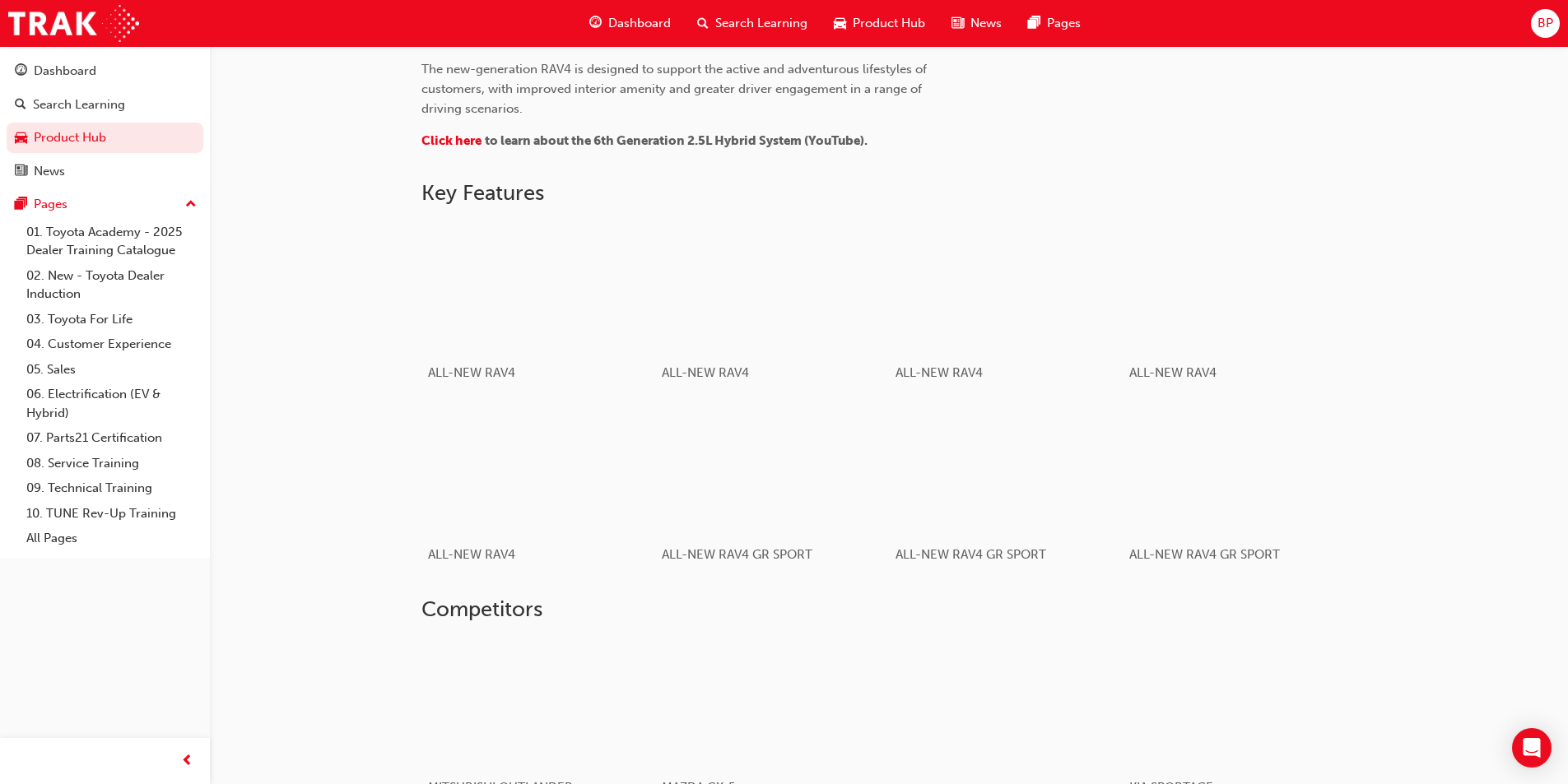
scroll to position [781, 0]
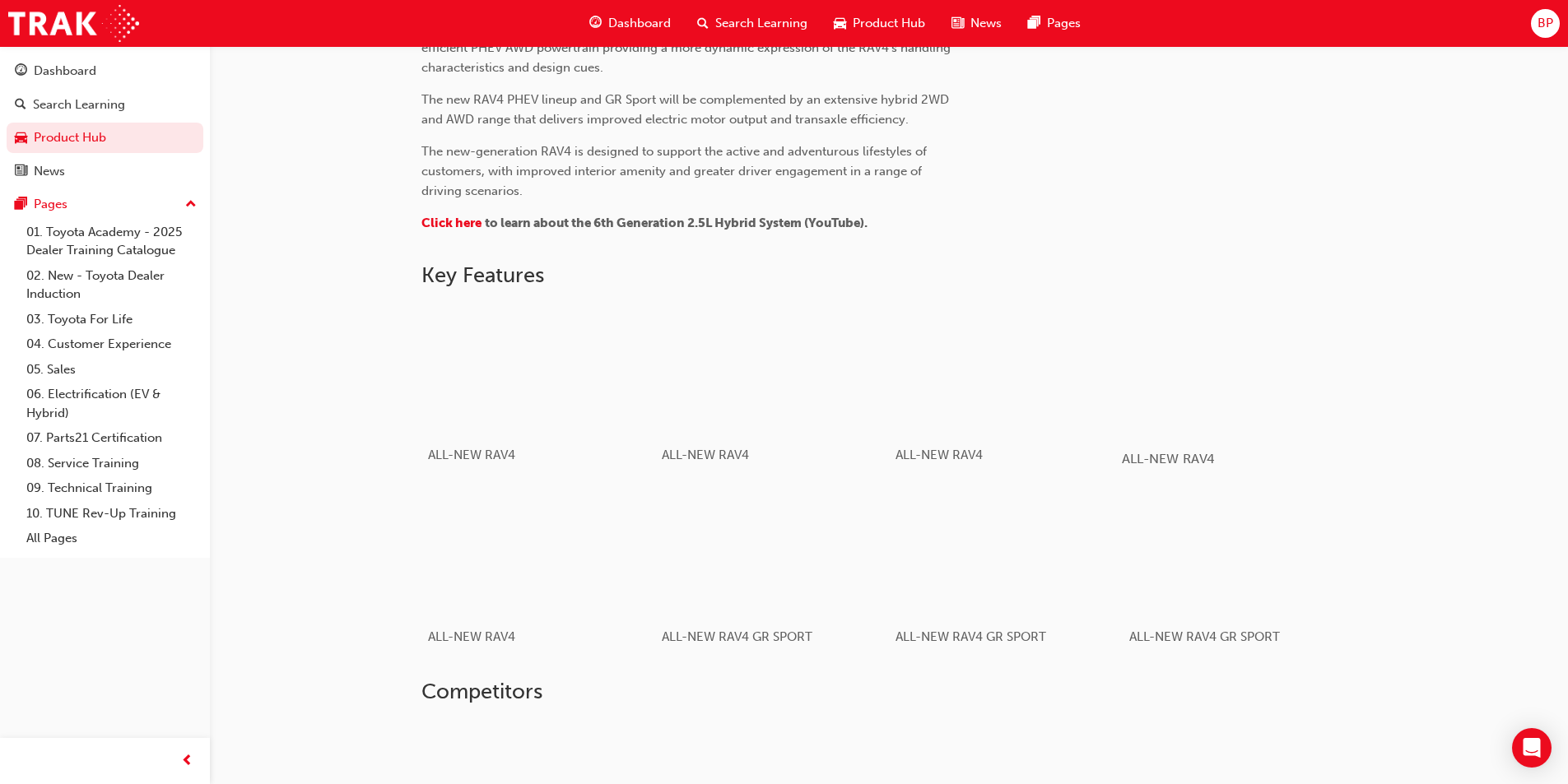
click at [1198, 366] on div "button" at bounding box center [1238, 368] width 234 height 131
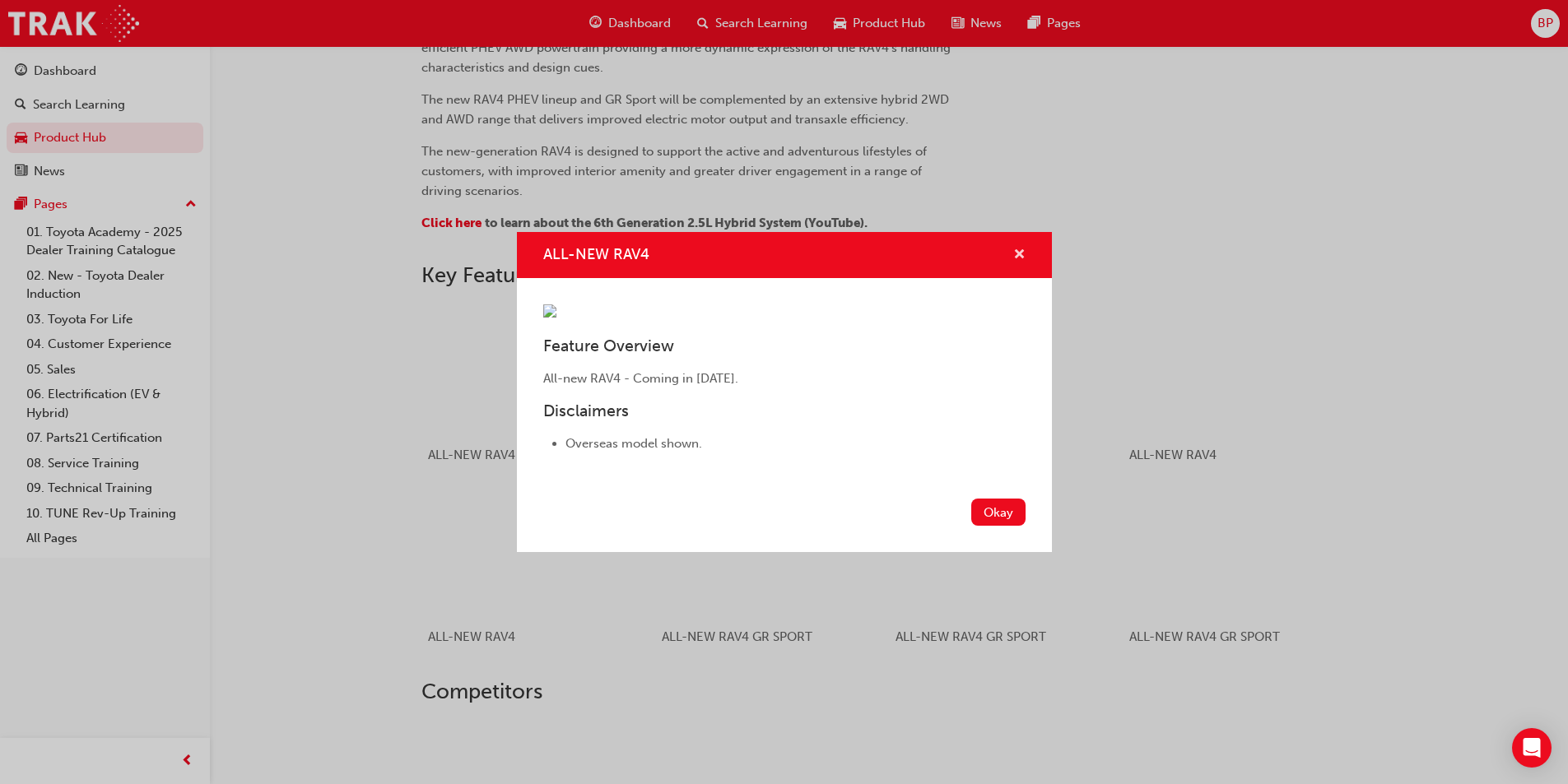
click at [1016, 249] on span "cross-icon" at bounding box center [1019, 256] width 13 height 14
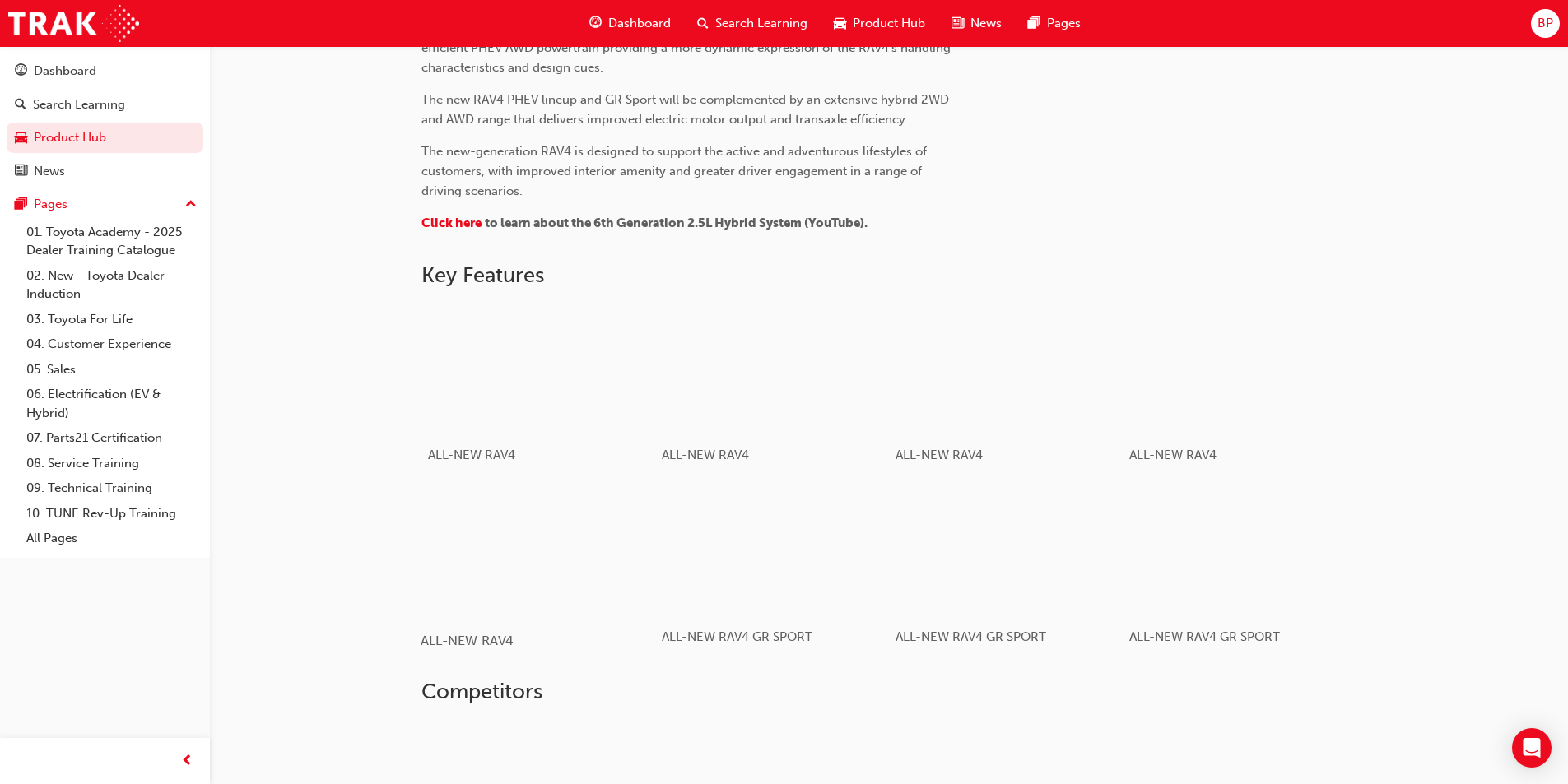
click at [604, 550] on div "button" at bounding box center [537, 550] width 234 height 131
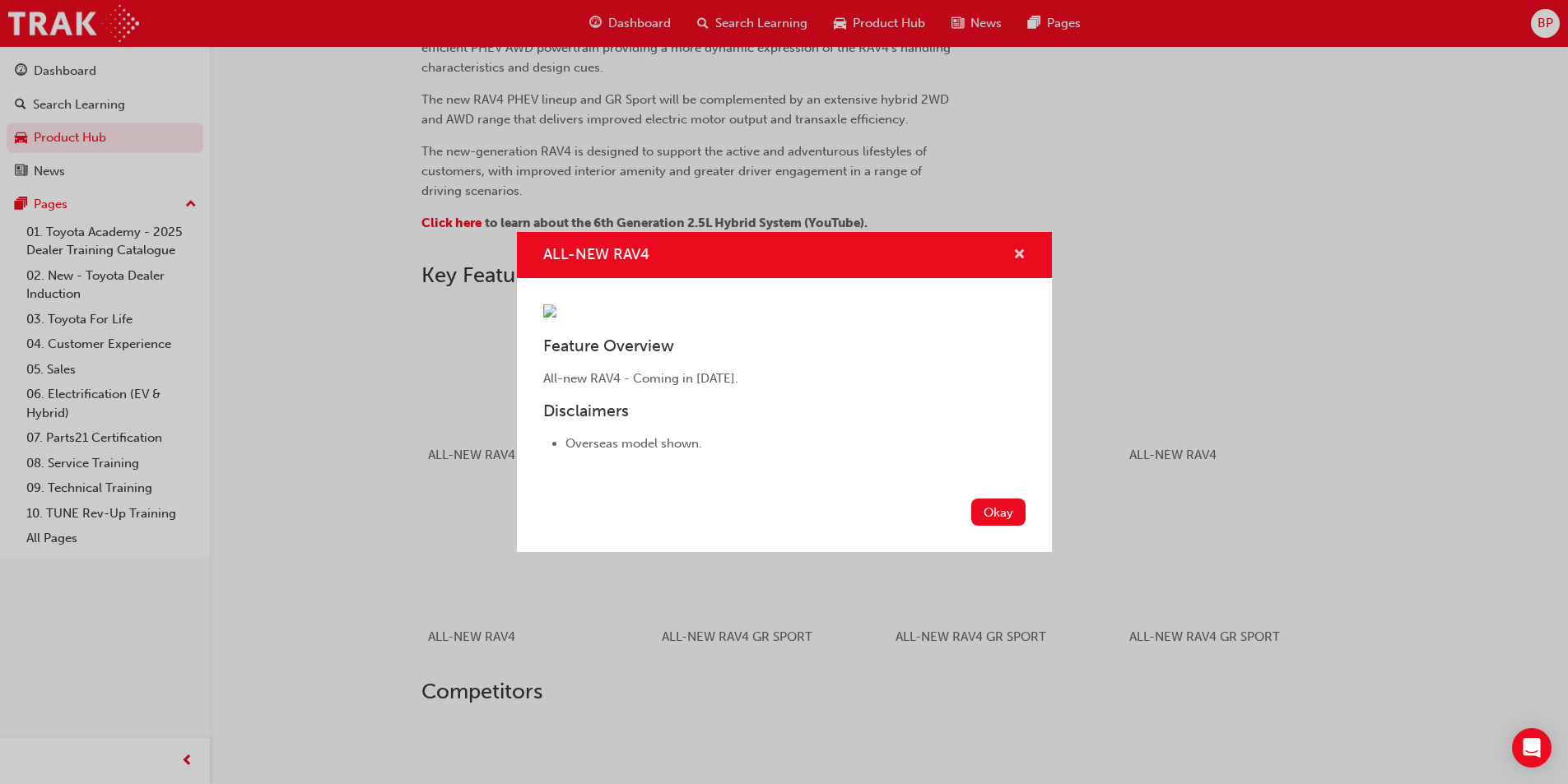
click at [1018, 249] on span "cross-icon" at bounding box center [1019, 256] width 13 height 14
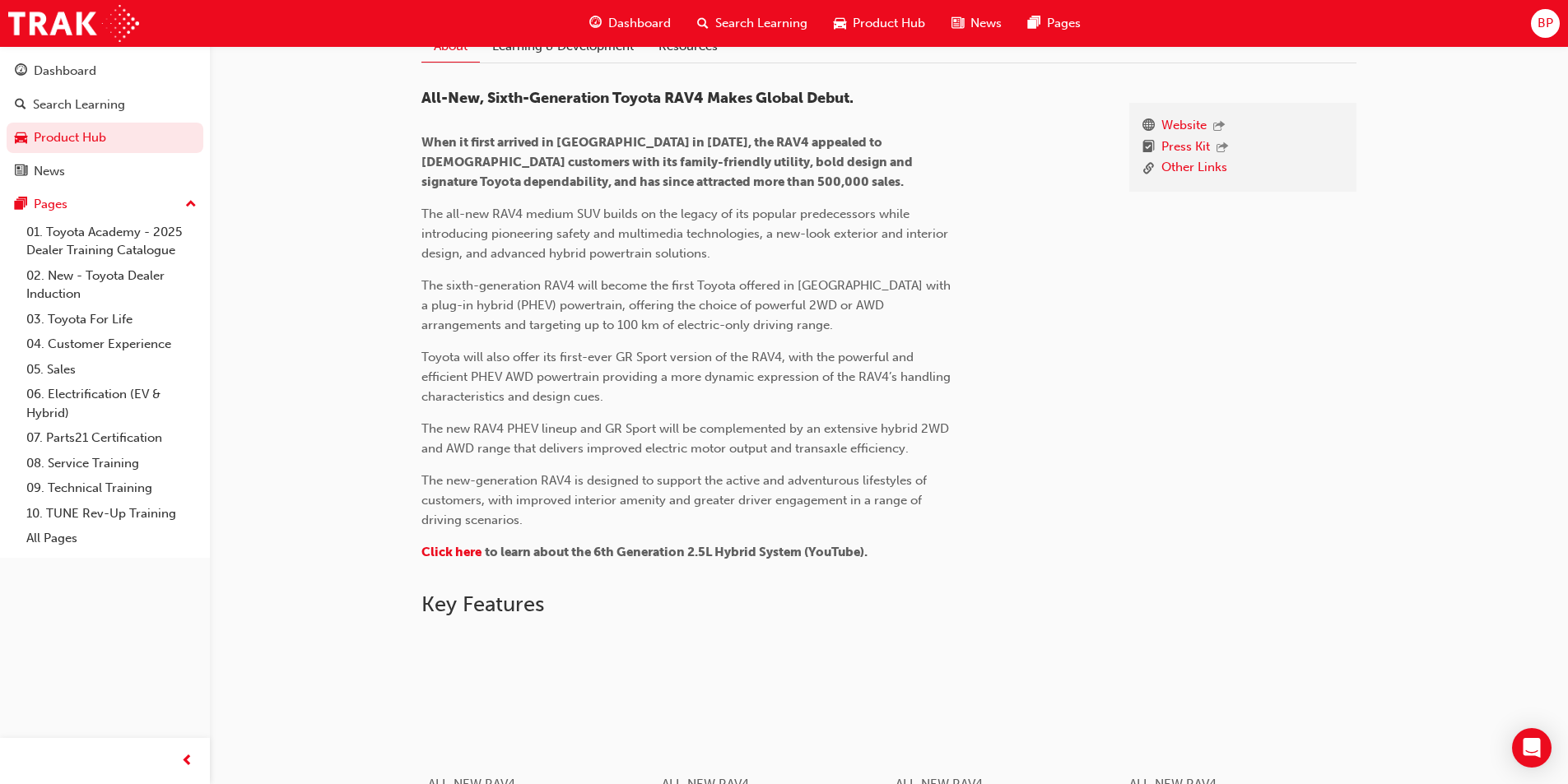
scroll to position [122, 0]
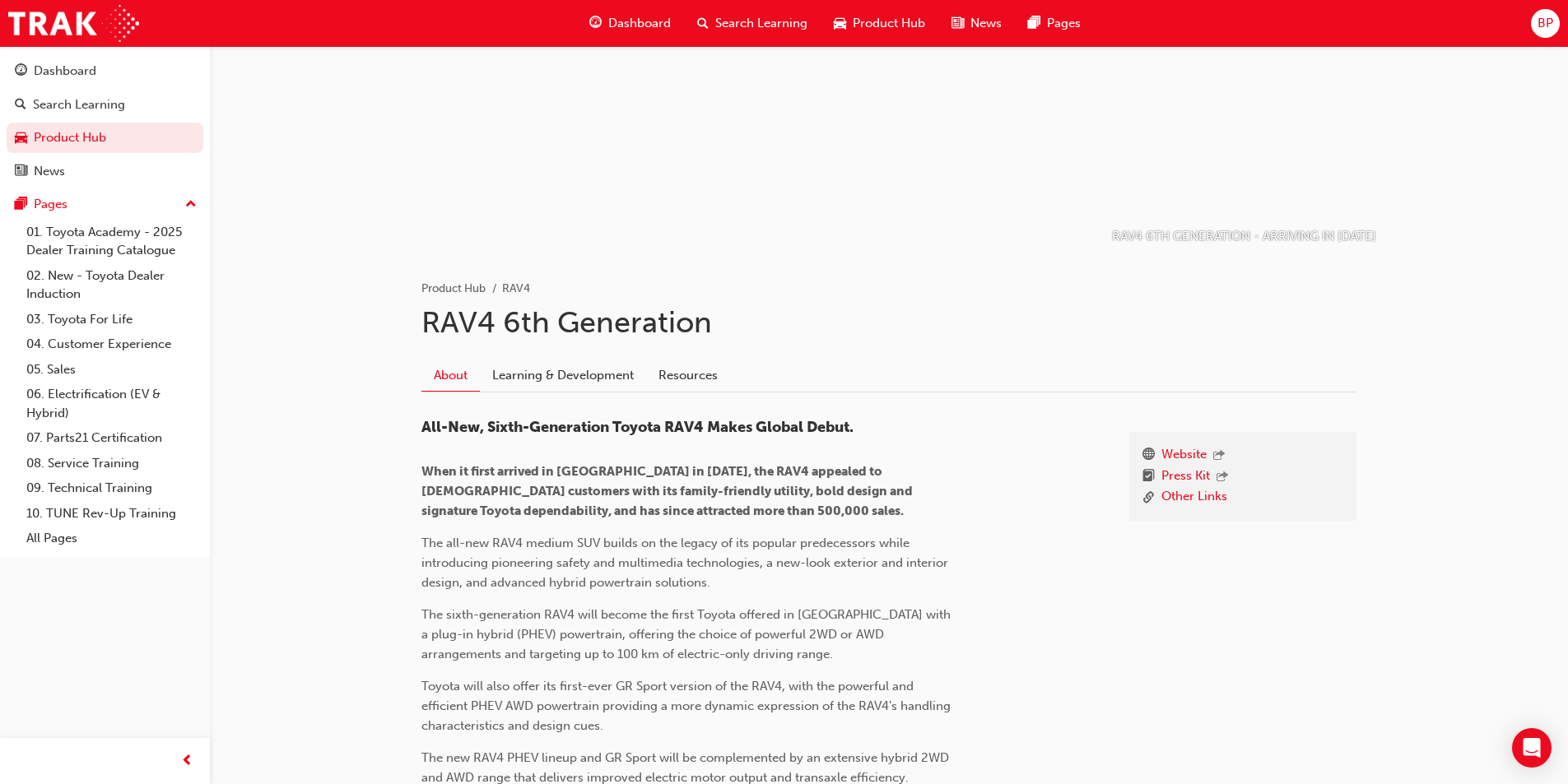
click at [863, 27] on span "Product Hub" at bounding box center [889, 23] width 72 height 19
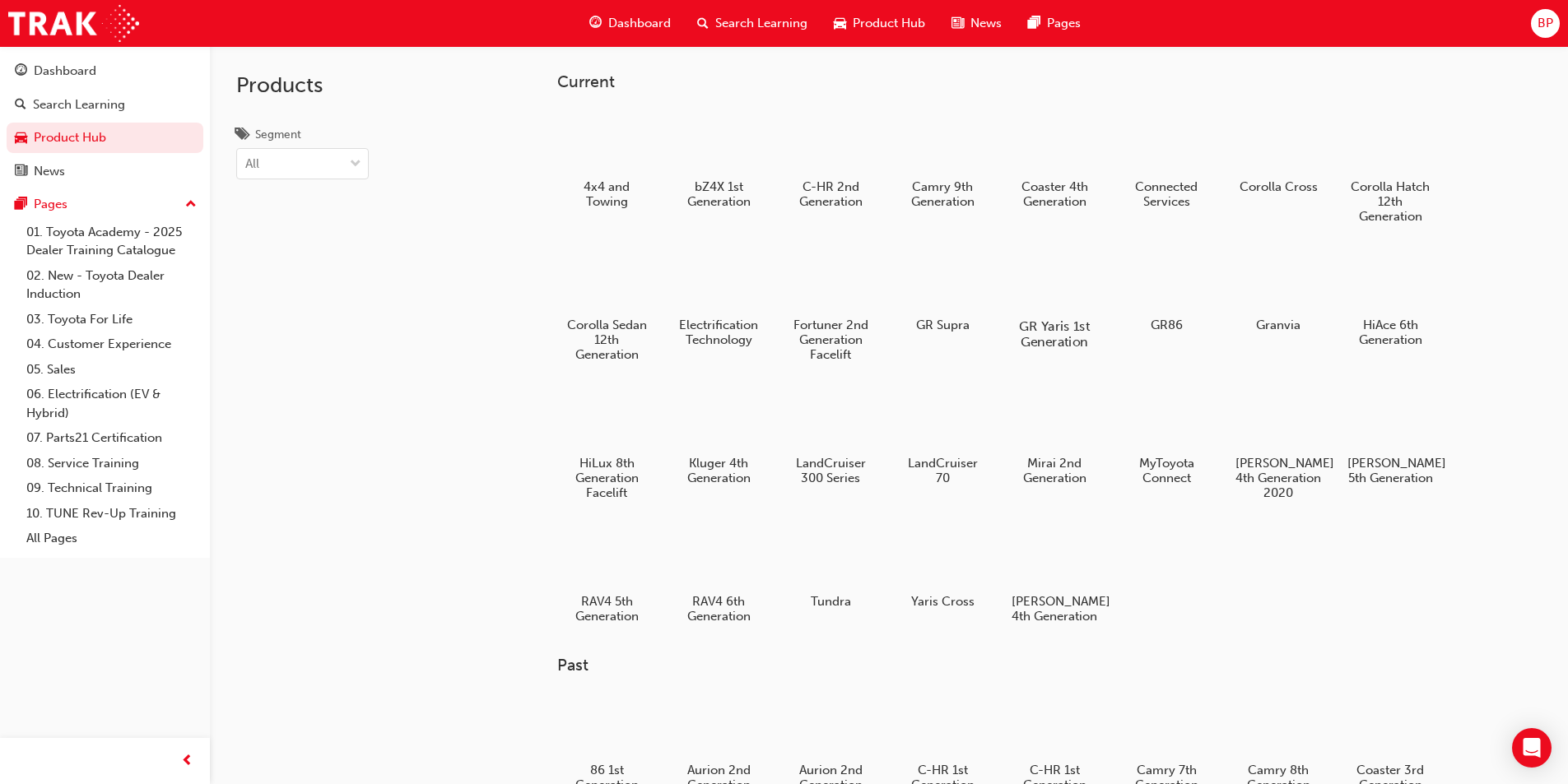
click at [1065, 277] on div at bounding box center [1054, 279] width 91 height 66
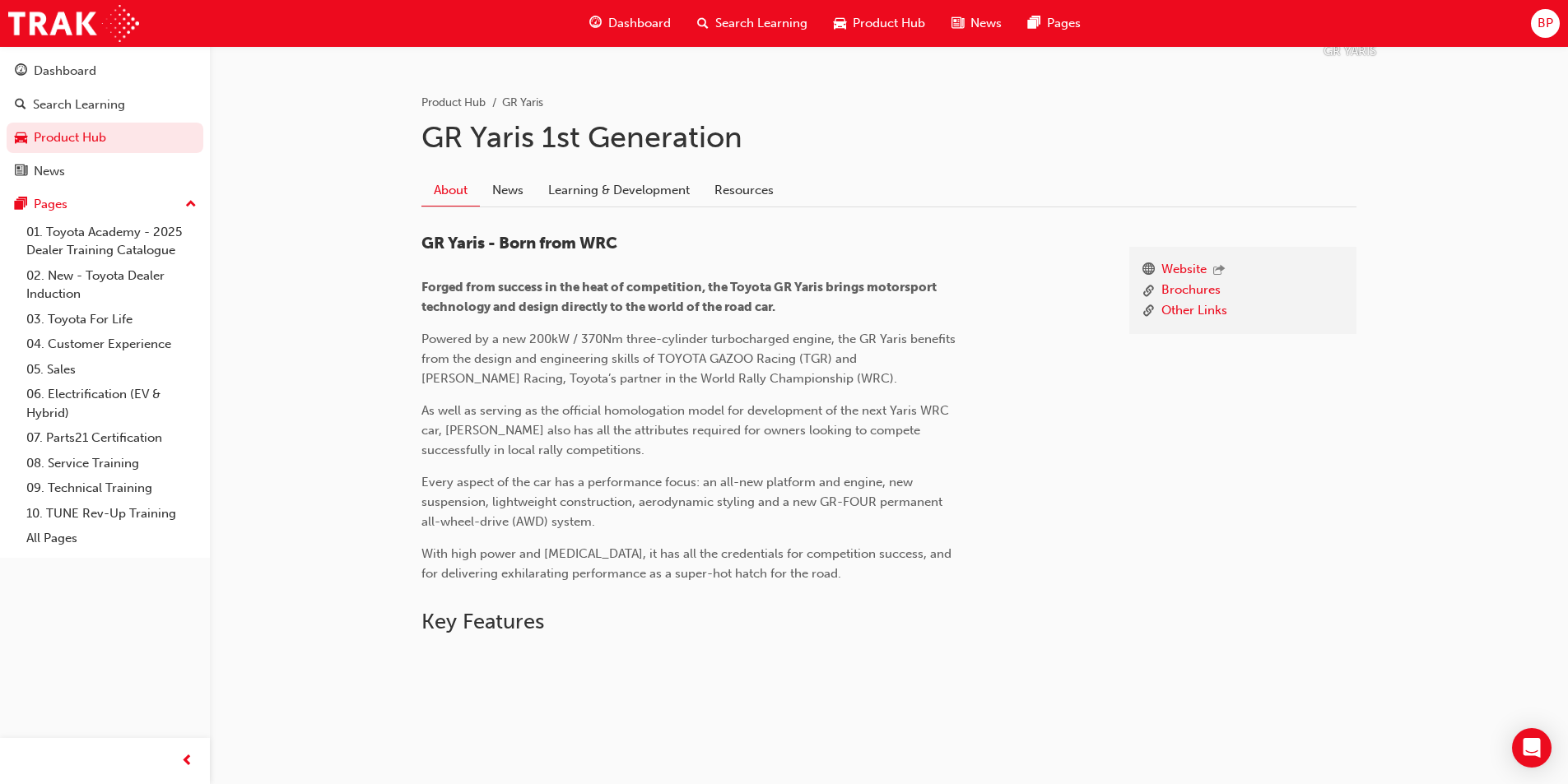
scroll to position [226, 0]
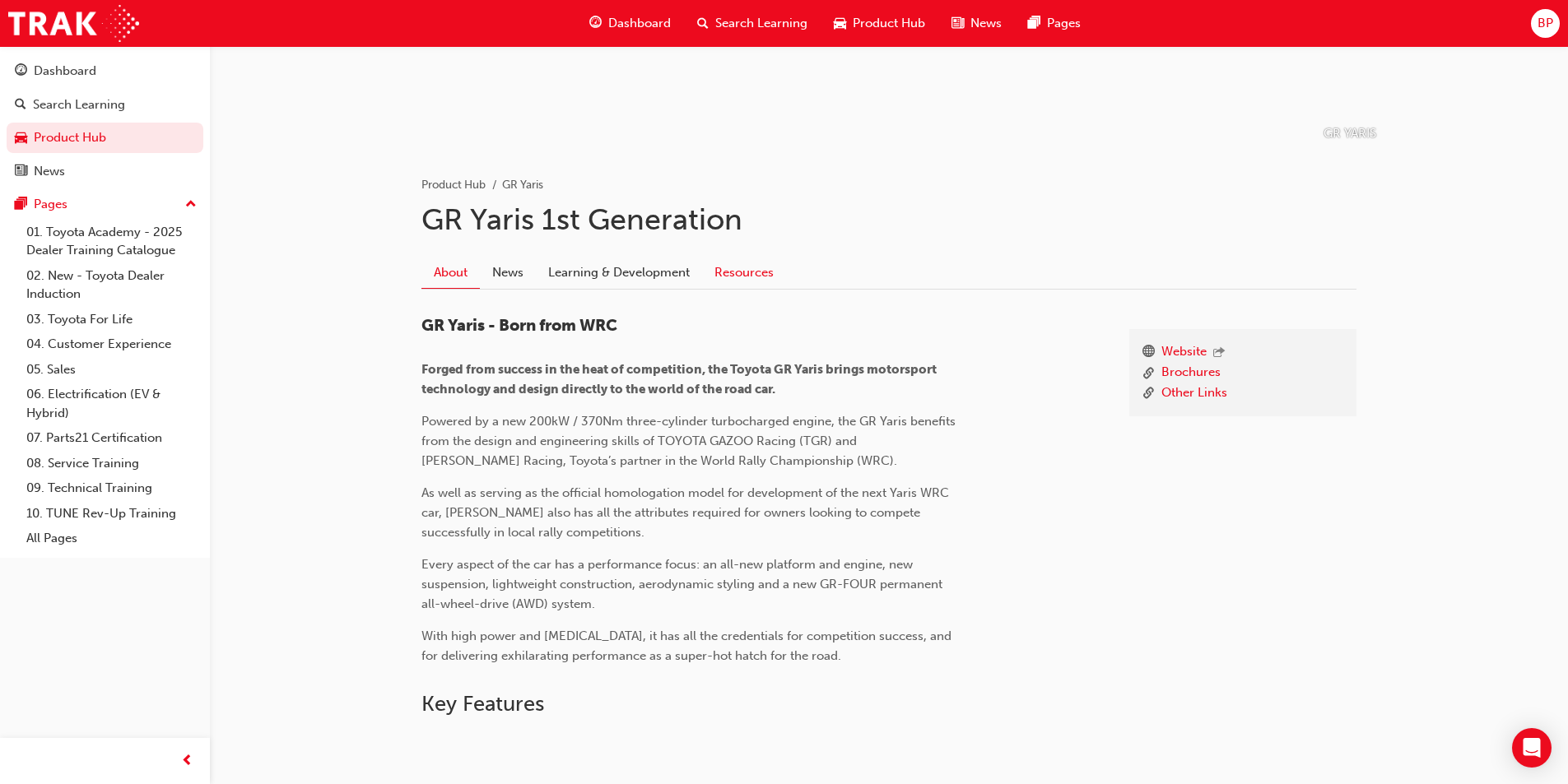
click at [754, 268] on link "Resources" at bounding box center [743, 272] width 84 height 32
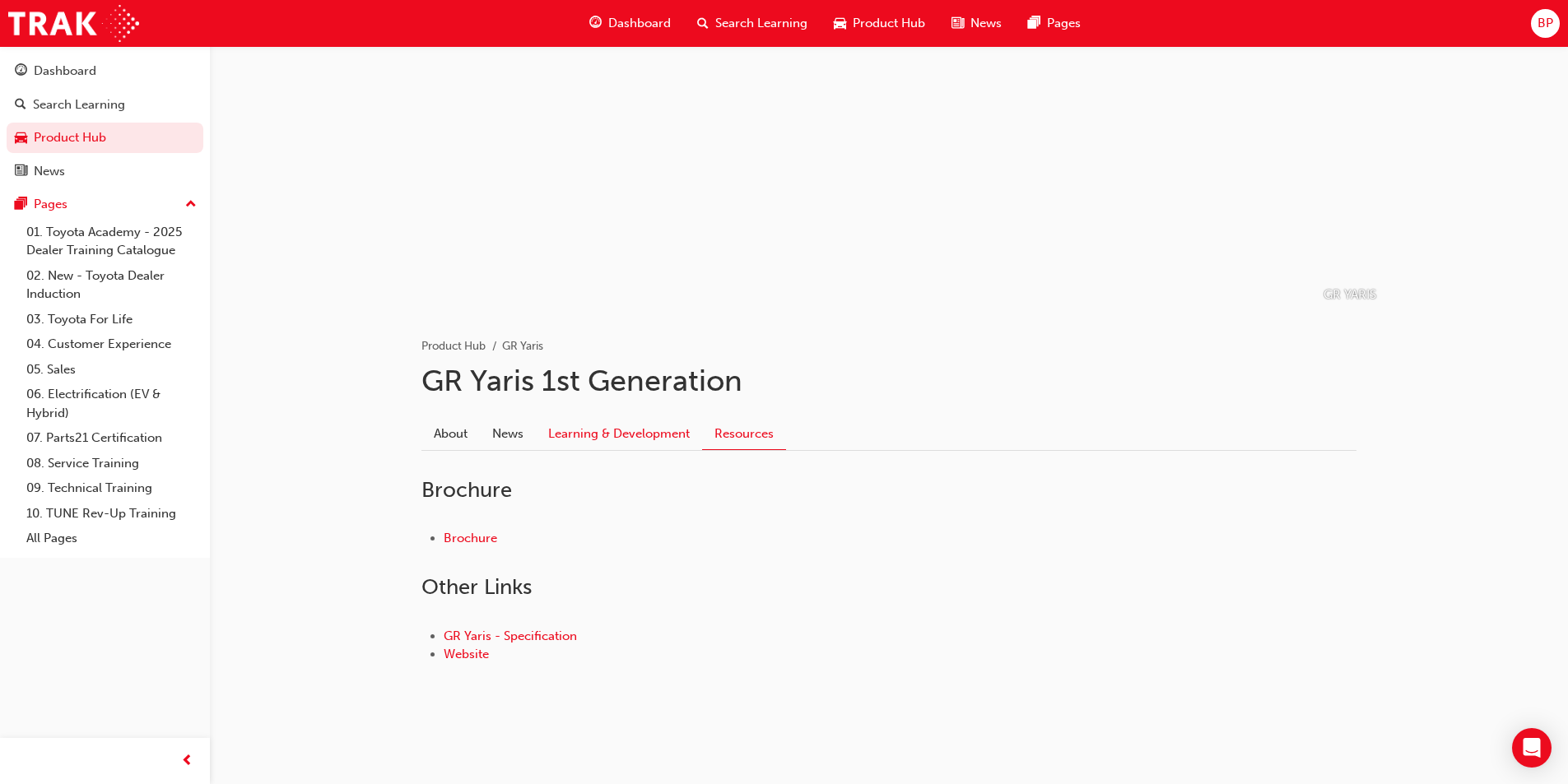
click at [630, 438] on link "Learning & Development" at bounding box center [619, 434] width 167 height 32
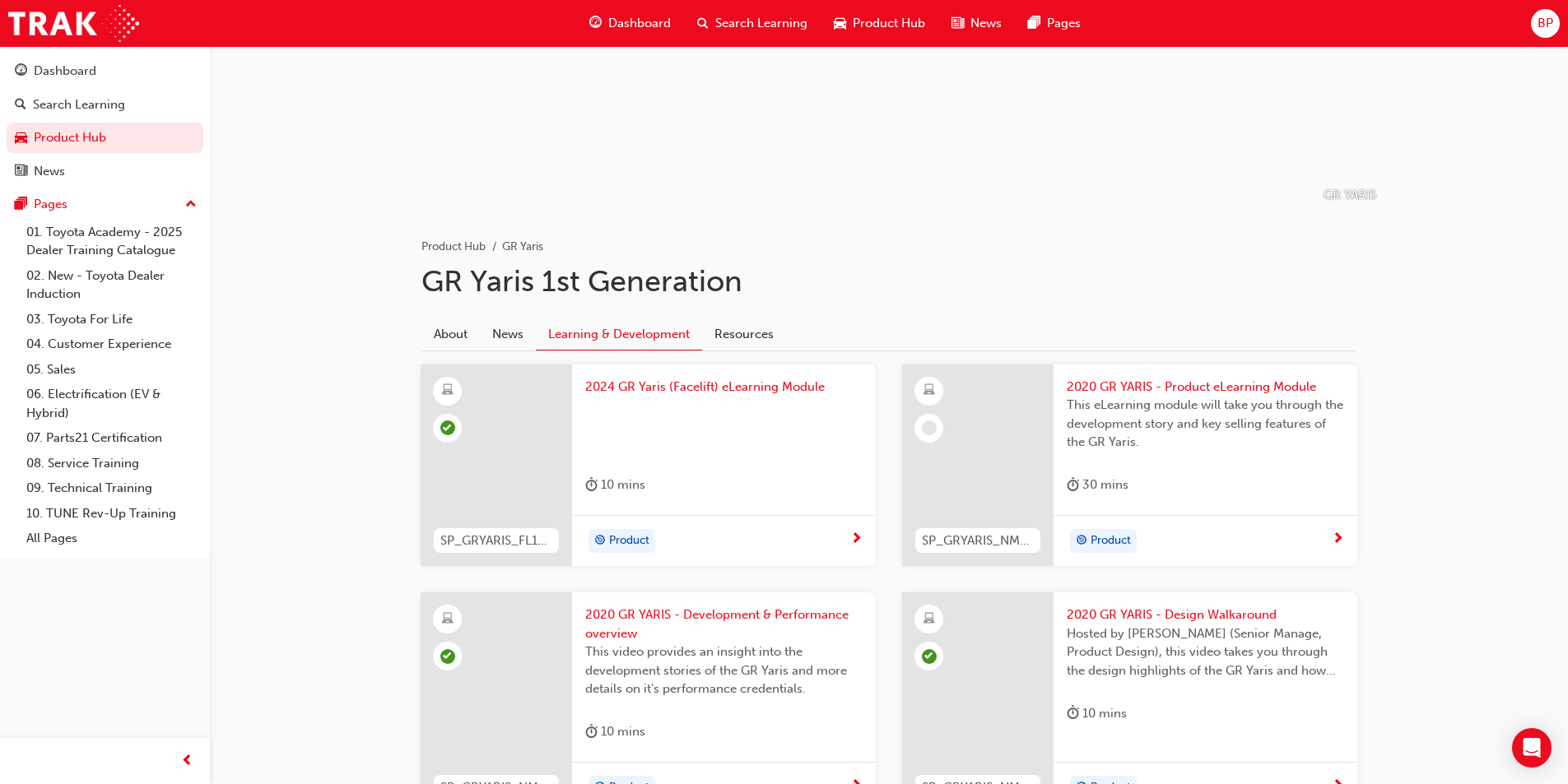
scroll to position [313, 0]
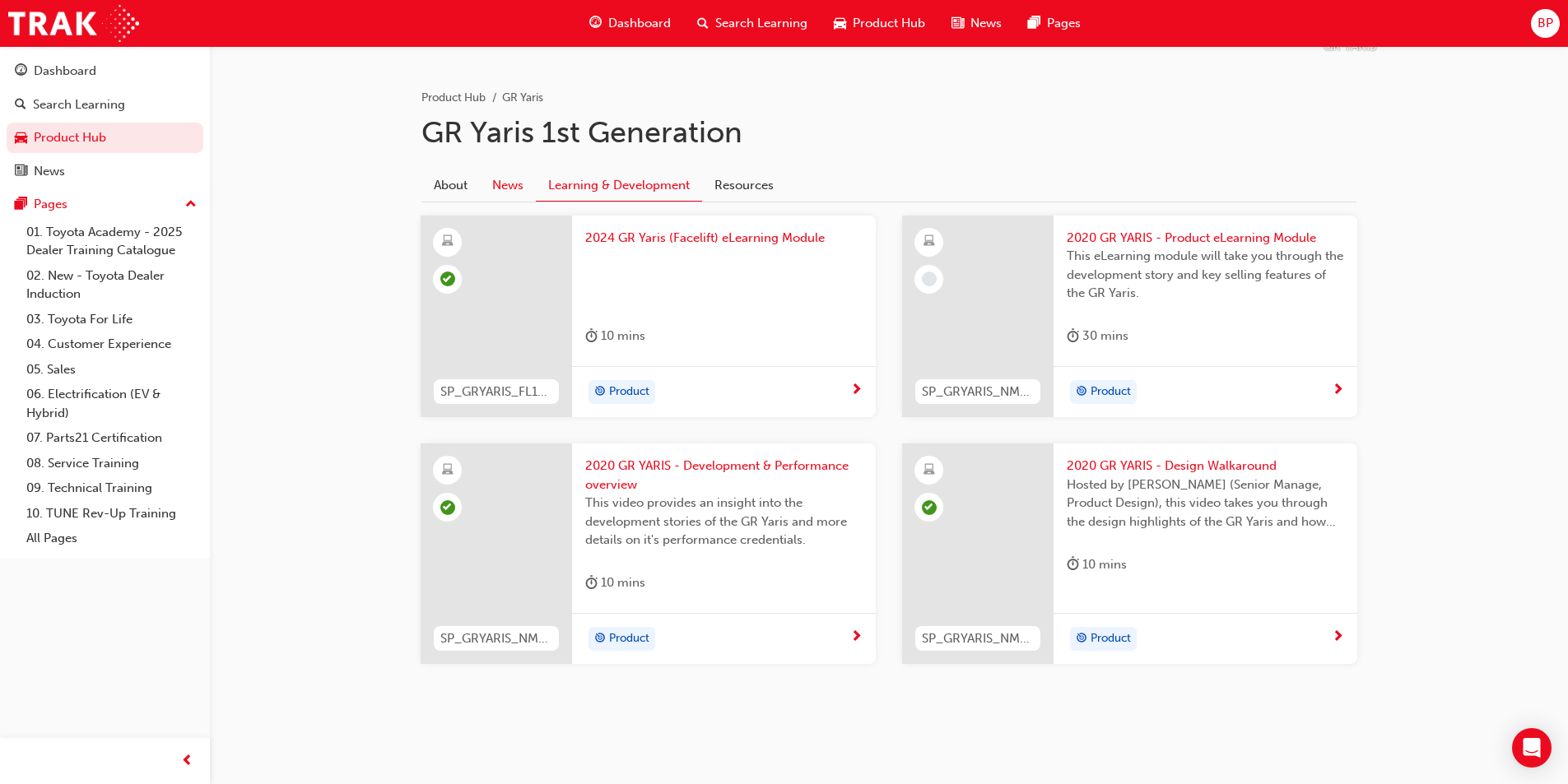
click at [526, 190] on link "News" at bounding box center [508, 185] width 56 height 32
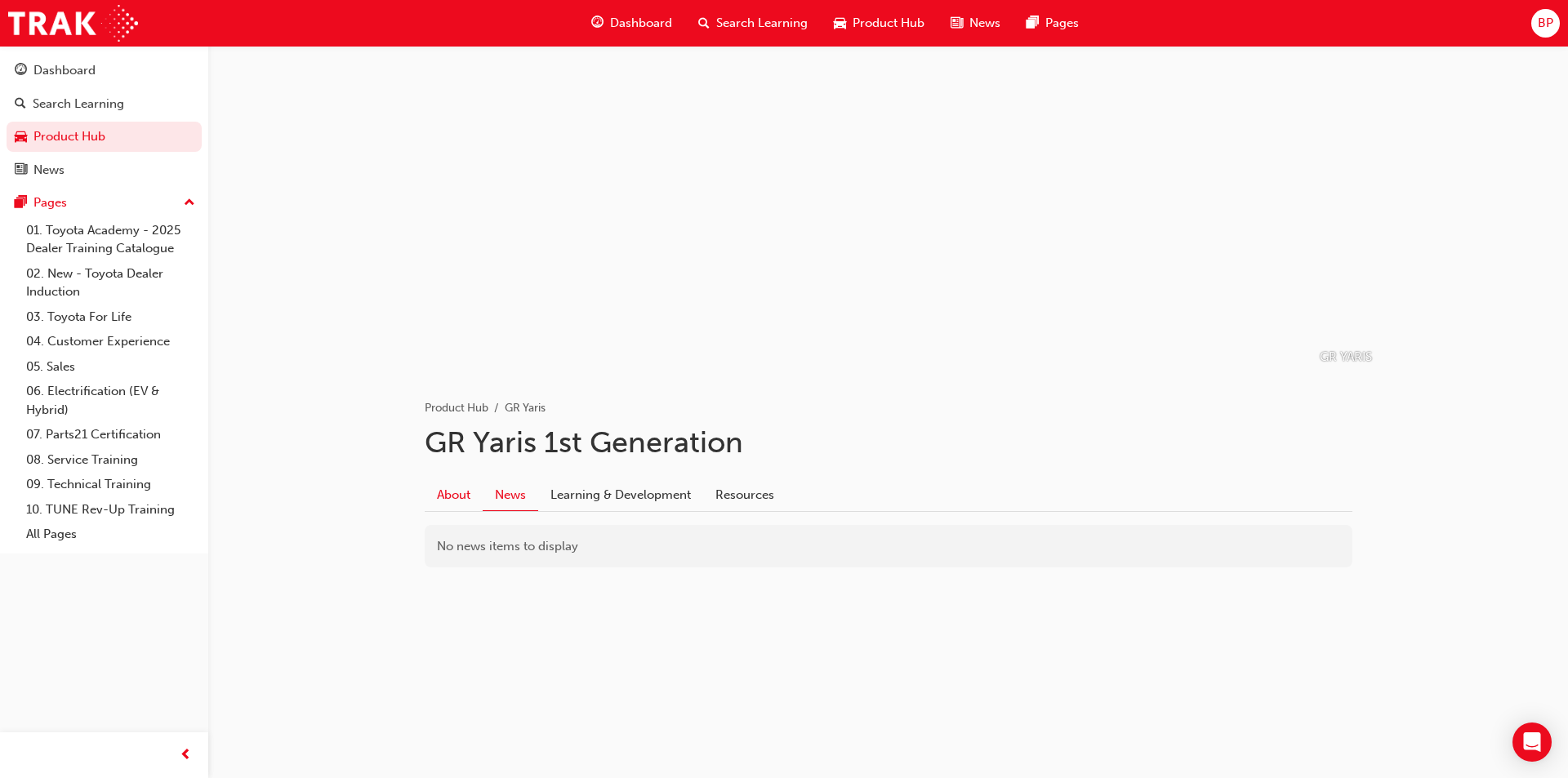
click at [462, 499] on link "About" at bounding box center [454, 495] width 58 height 31
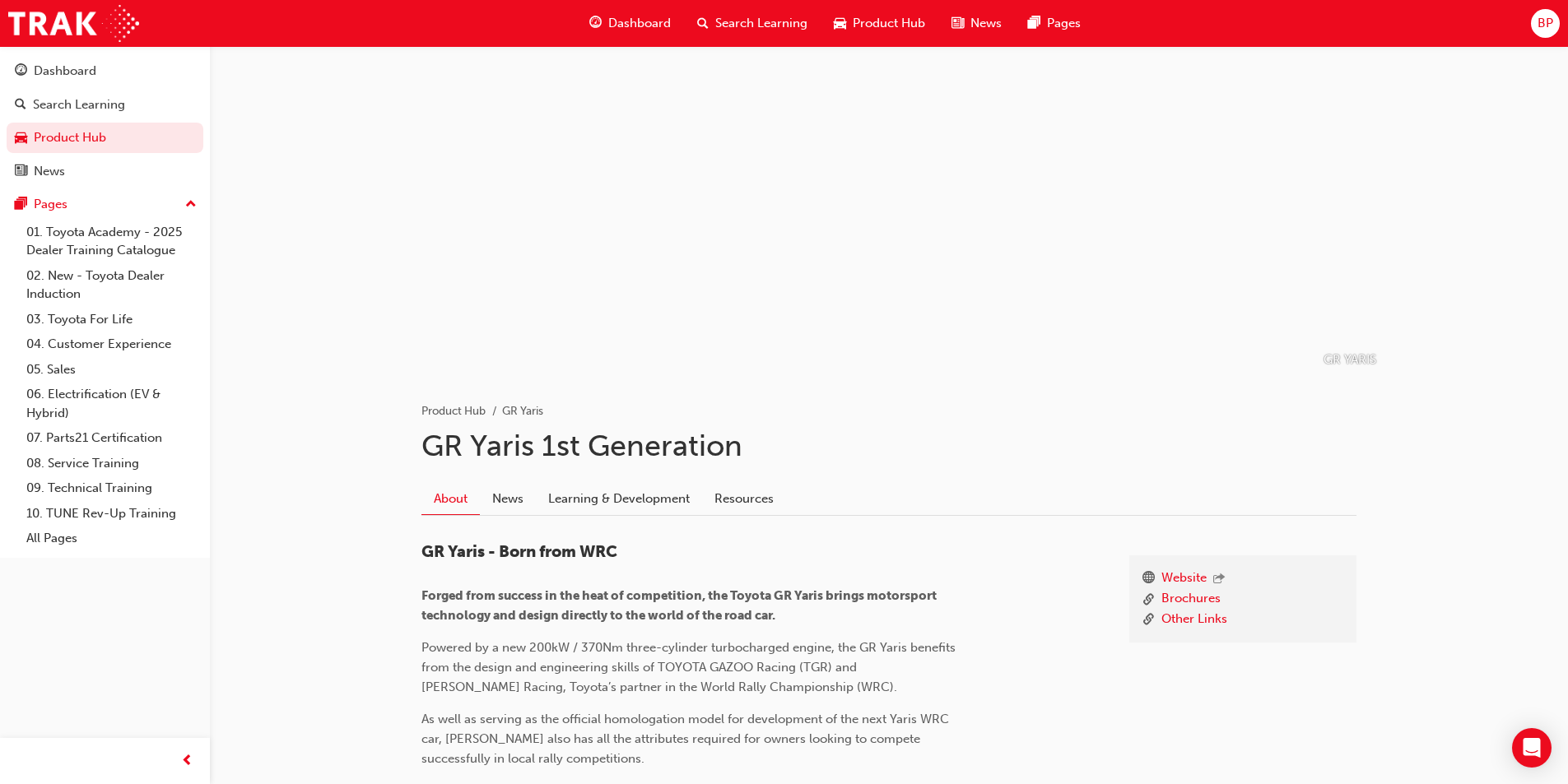
click at [876, 22] on span "Product Hub" at bounding box center [889, 23] width 72 height 19
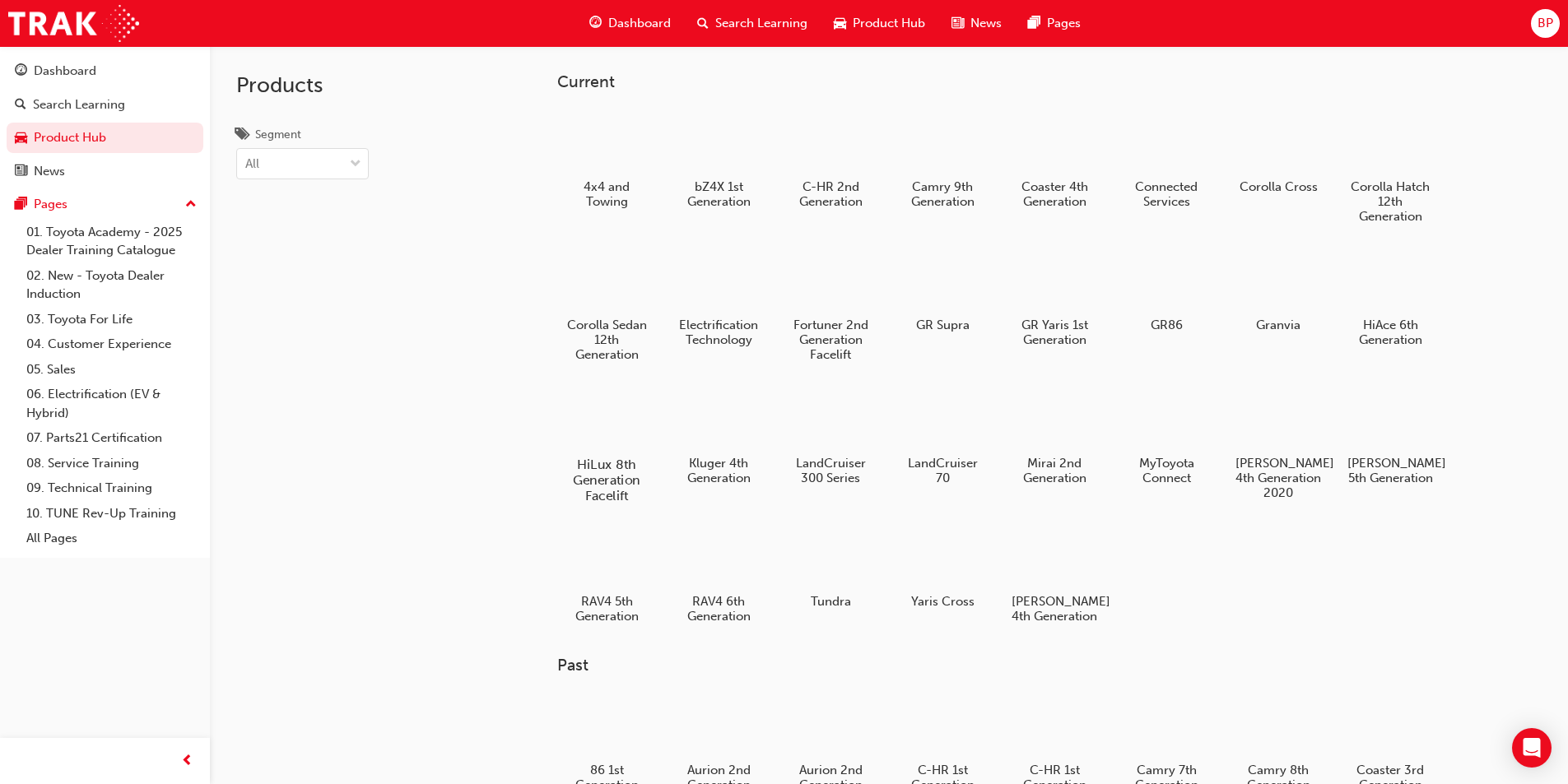
click at [595, 415] on div at bounding box center [606, 417] width 91 height 66
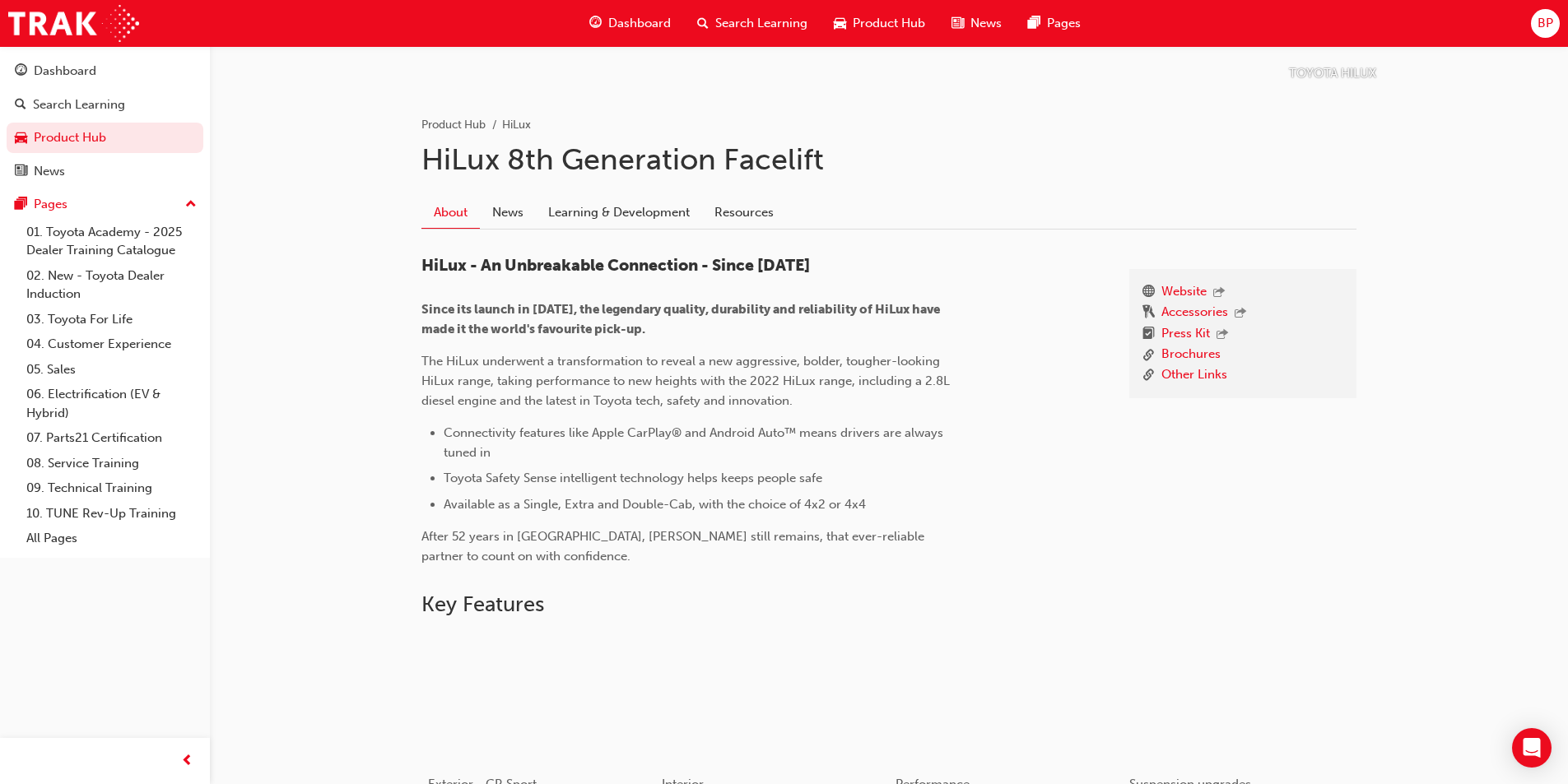
scroll to position [122, 0]
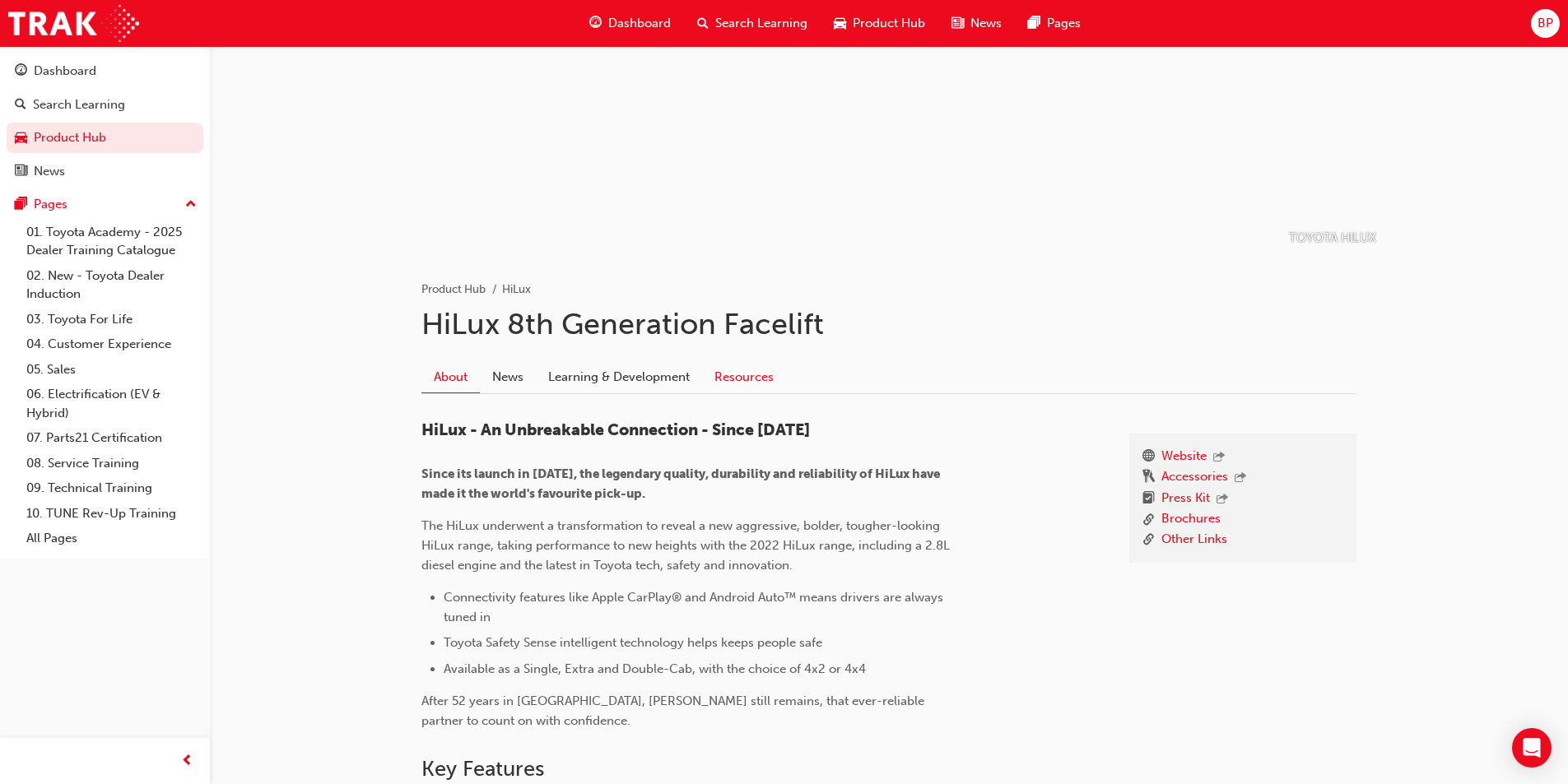
click at [756, 376] on link "Resources" at bounding box center [743, 377] width 84 height 32
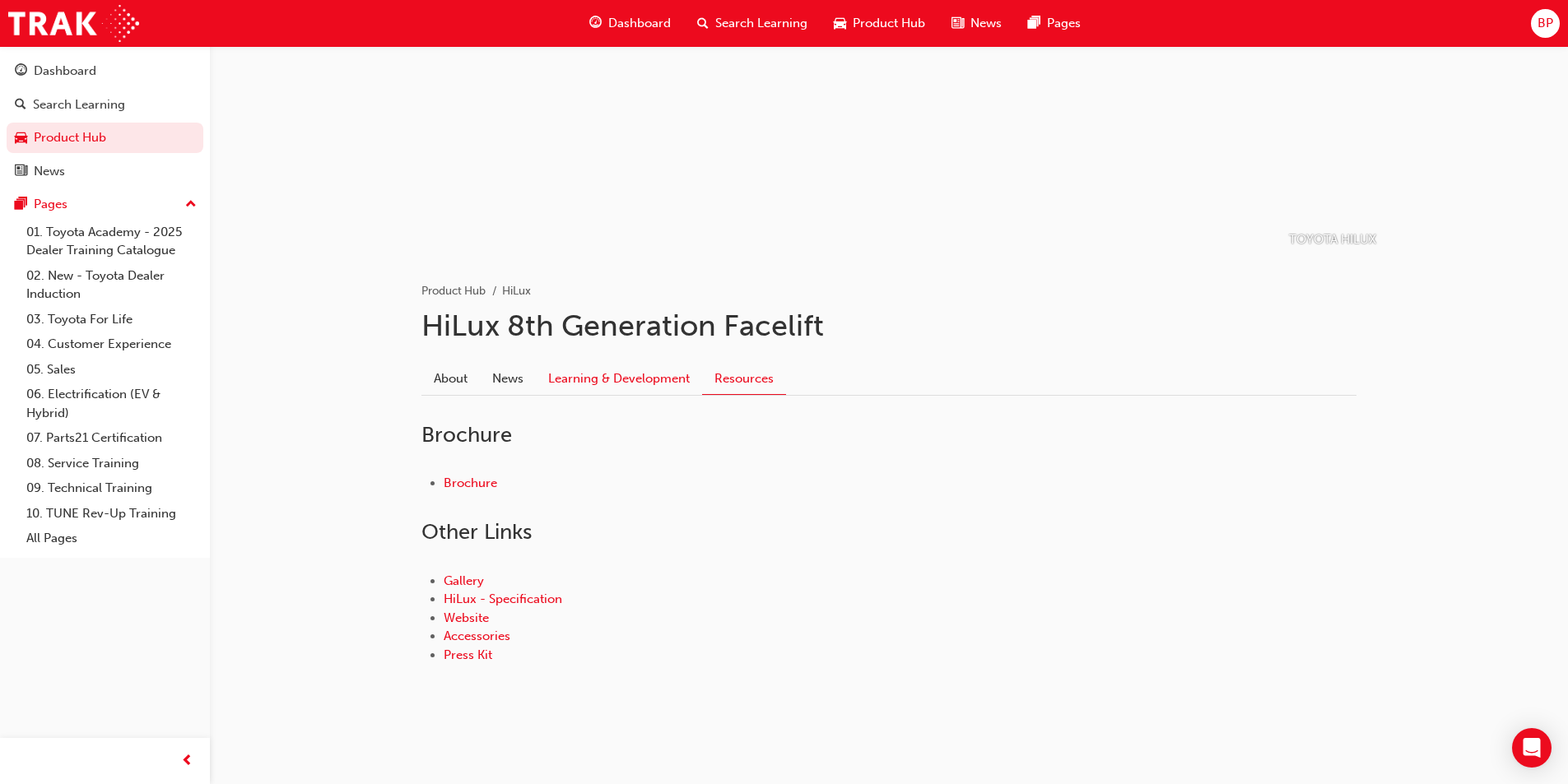
click at [621, 374] on link "Learning & Development" at bounding box center [619, 378] width 167 height 32
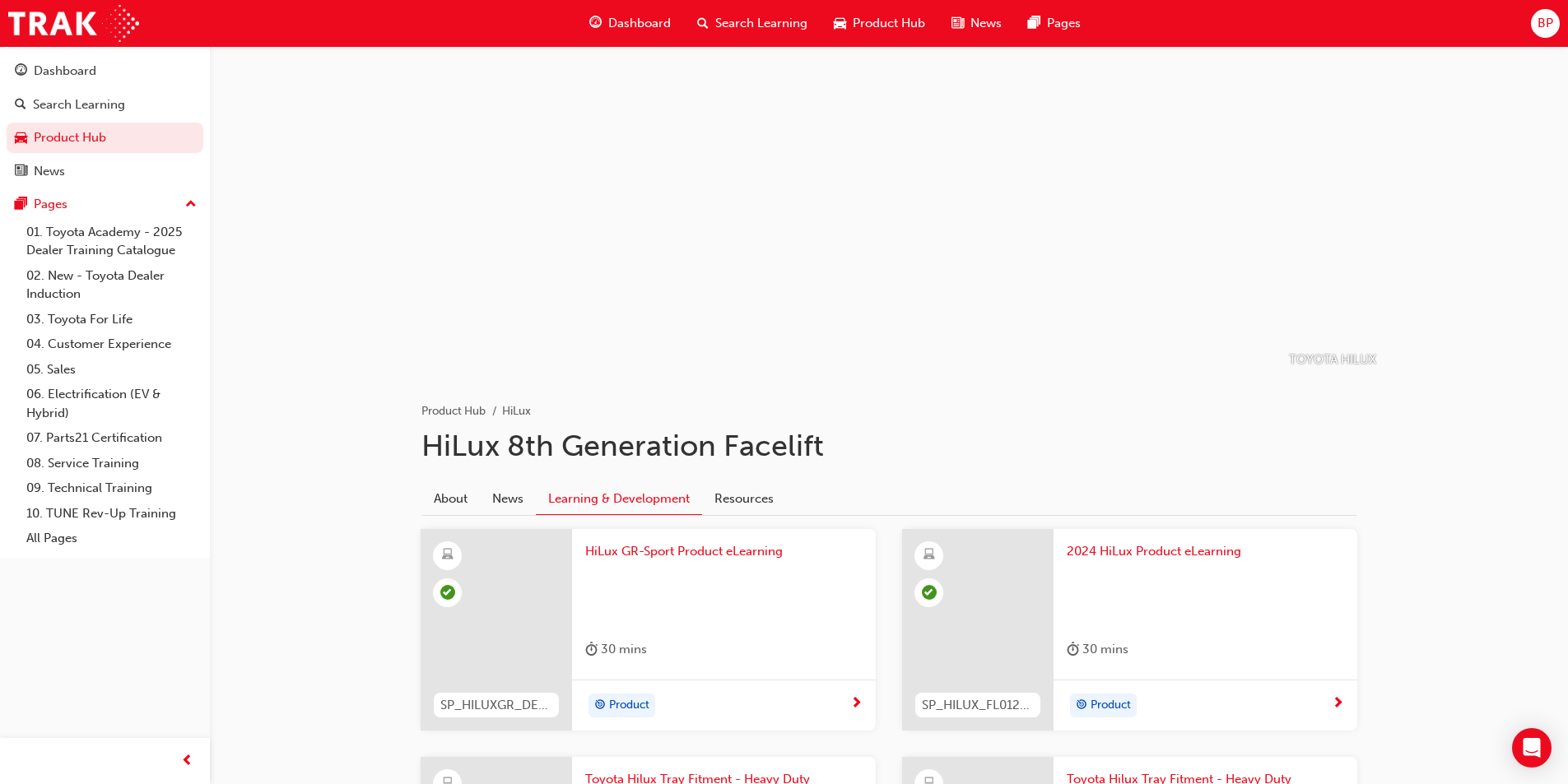
scroll to position [330, 0]
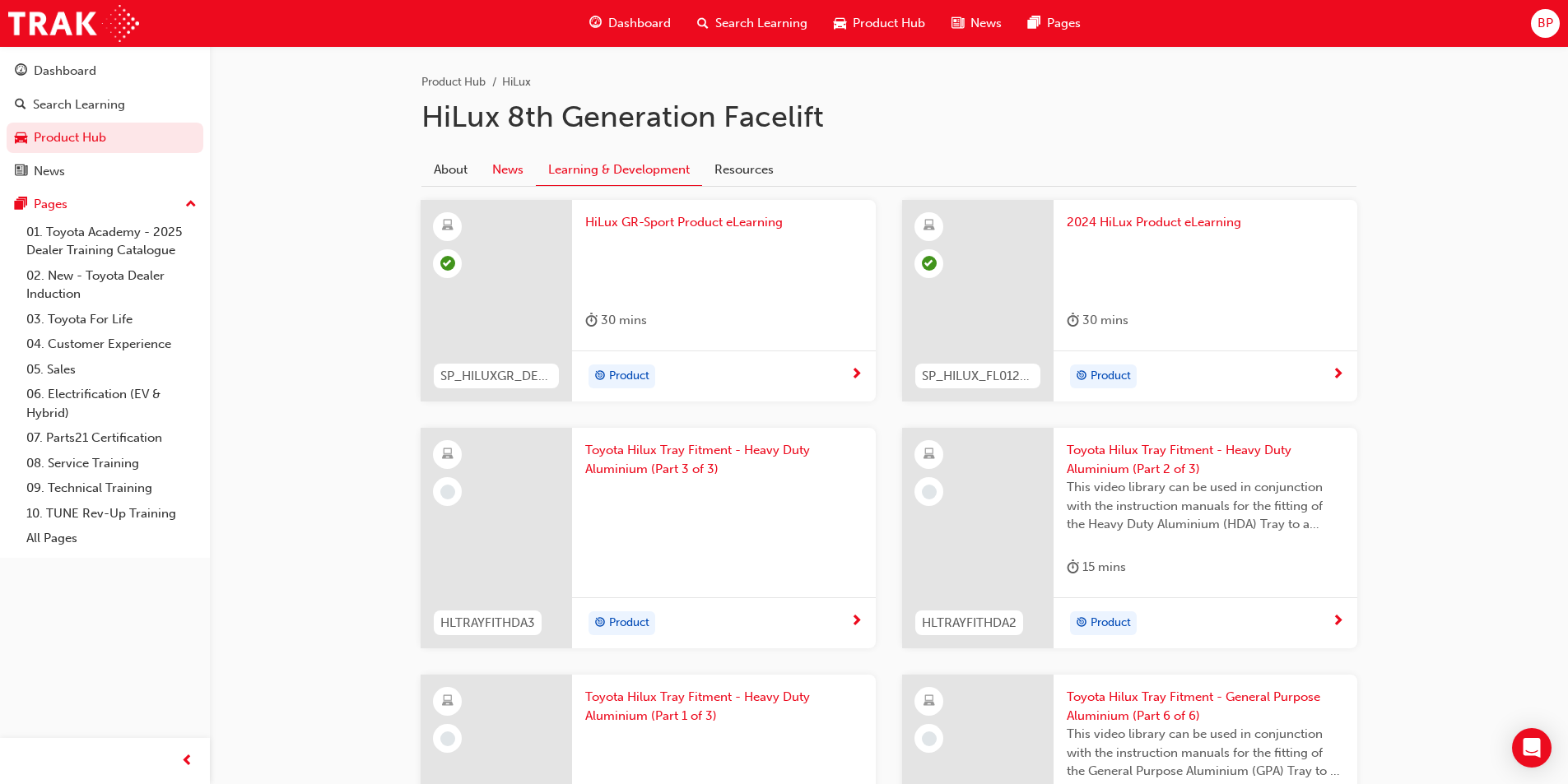
click at [497, 174] on link "News" at bounding box center [508, 169] width 56 height 32
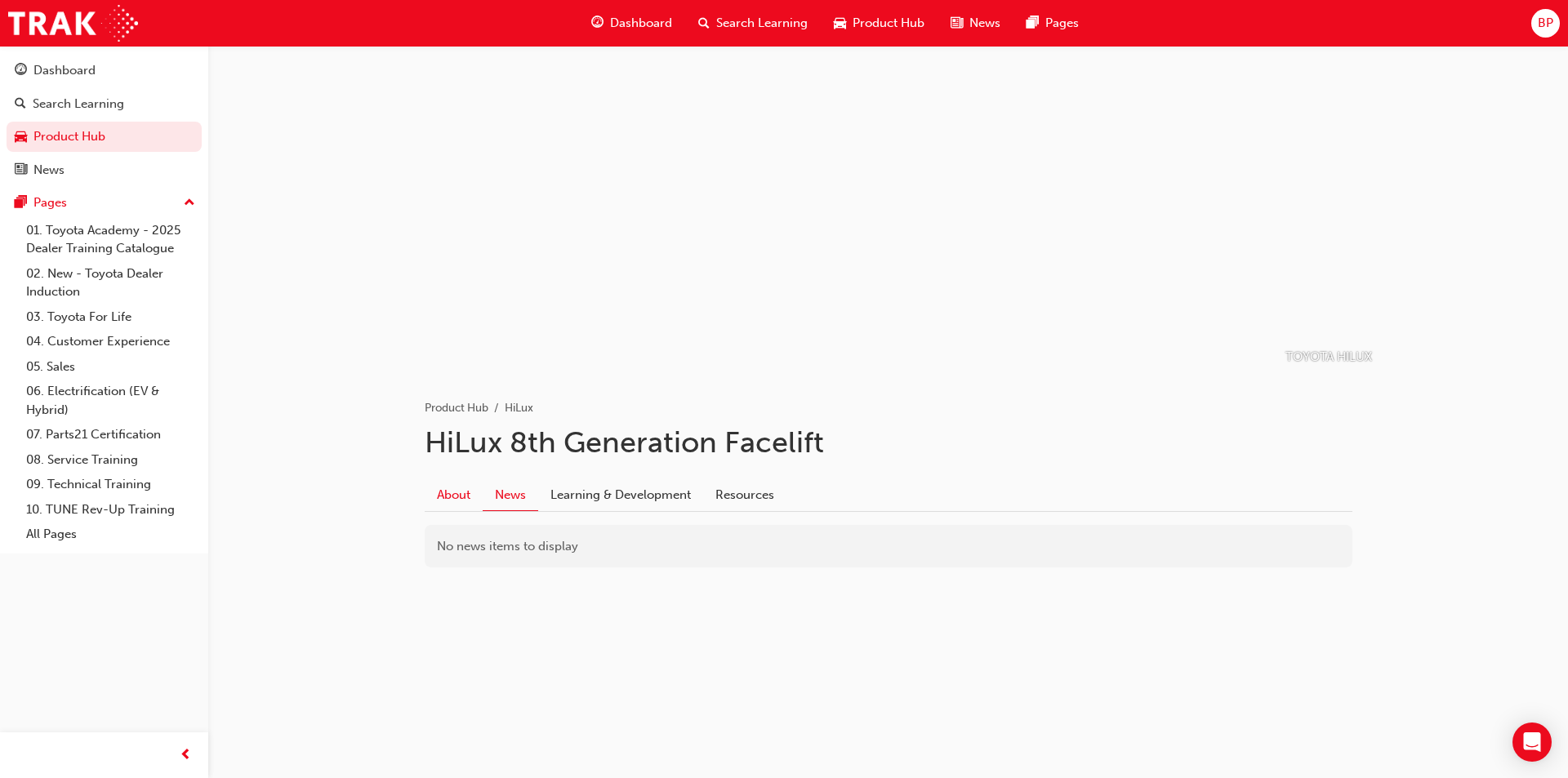
click at [458, 507] on link "About" at bounding box center [454, 495] width 58 height 31
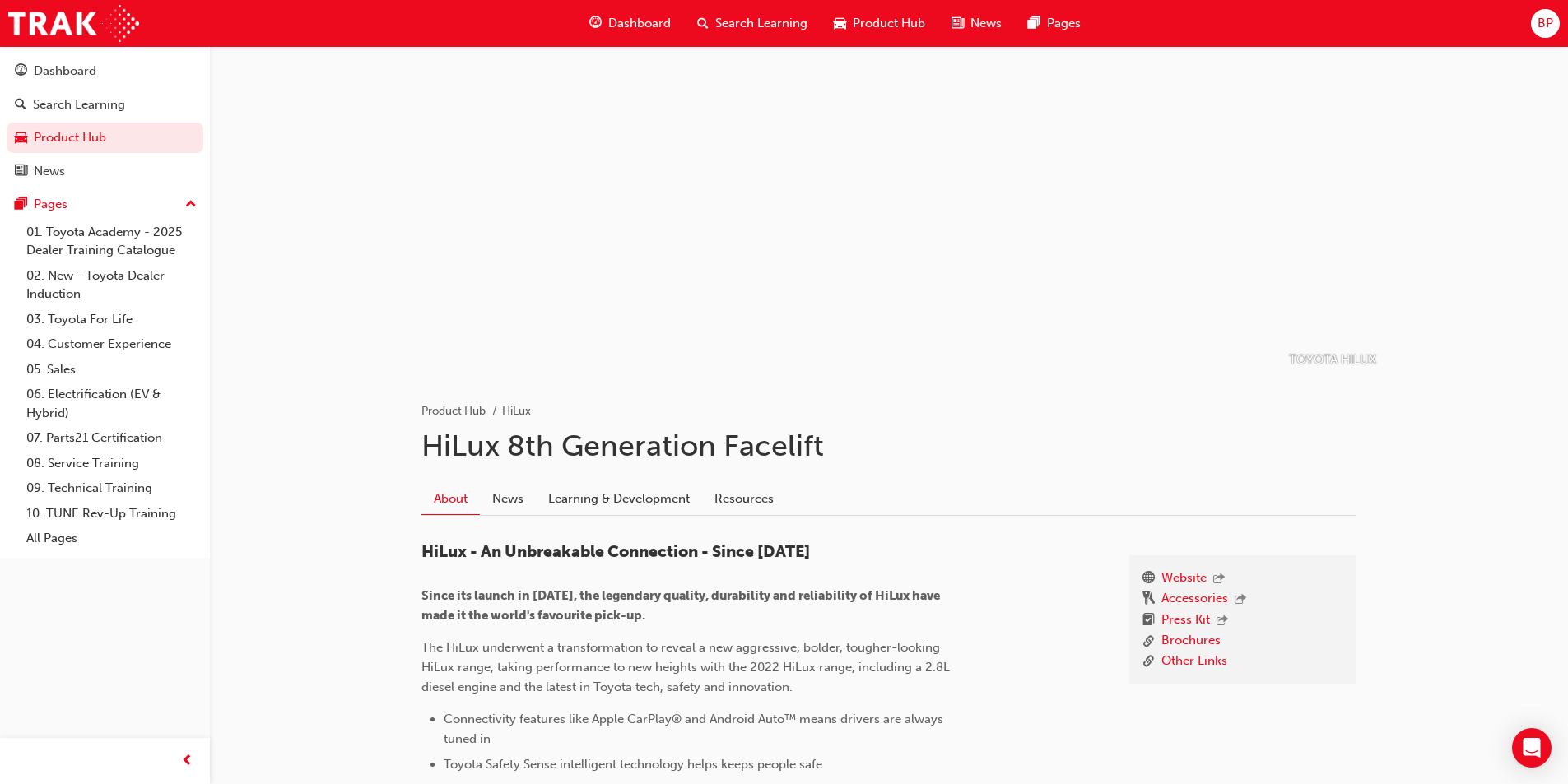
click at [887, 19] on span "Product Hub" at bounding box center [889, 23] width 72 height 19
